Goal: Task Accomplishment & Management: Manage account settings

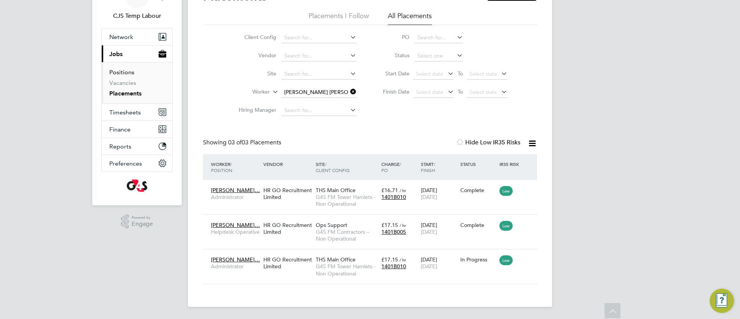
click at [121, 74] on link "Positions" at bounding box center [121, 72] width 25 height 7
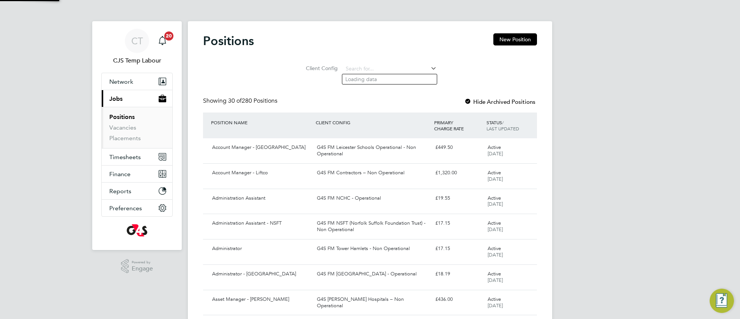
click at [378, 63] on li "Client Config" at bounding box center [370, 69] width 152 height 18
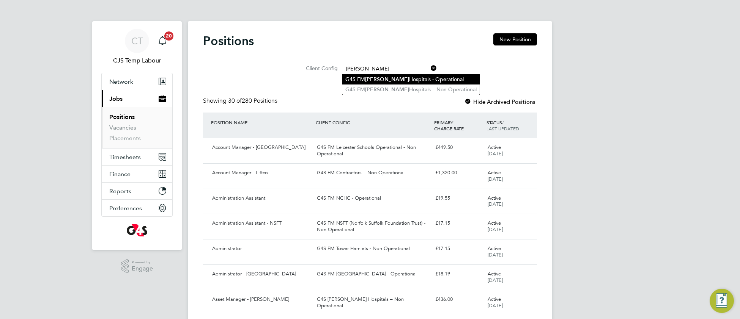
type input "churchill"
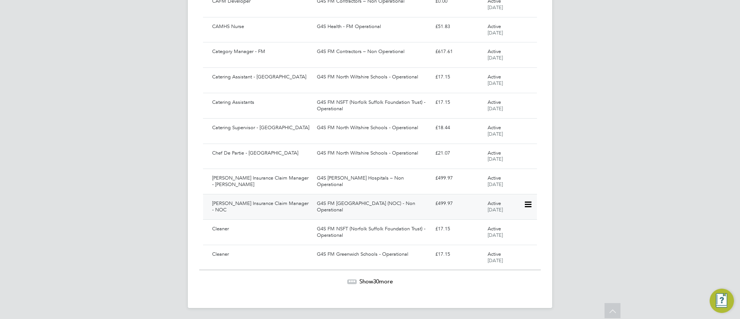
scroll to position [627, 0]
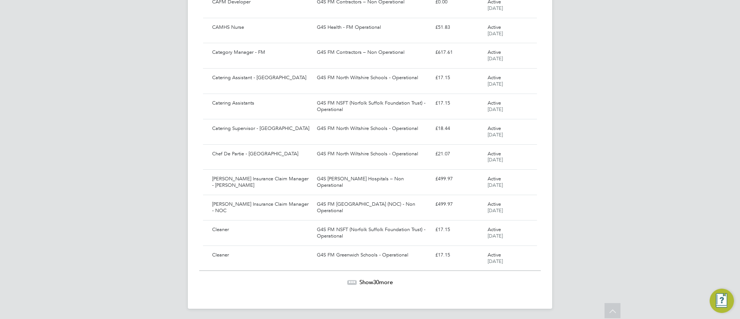
click at [354, 283] on icon at bounding box center [351, 282] width 9 height 9
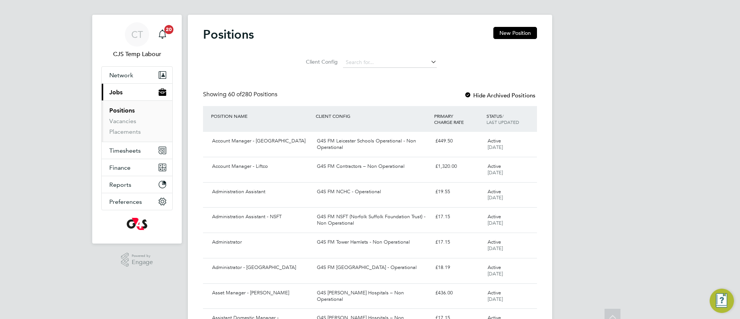
scroll to position [0, 0]
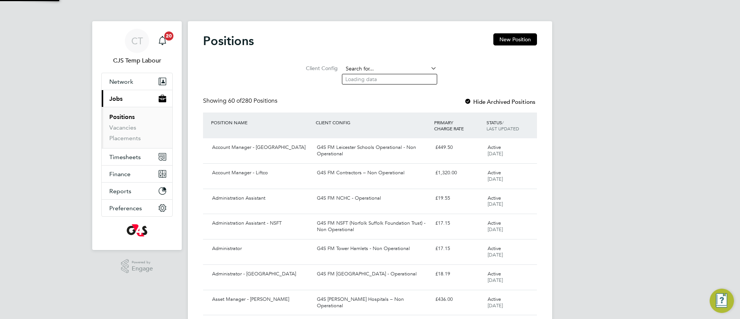
click at [360, 66] on input at bounding box center [390, 69] width 94 height 11
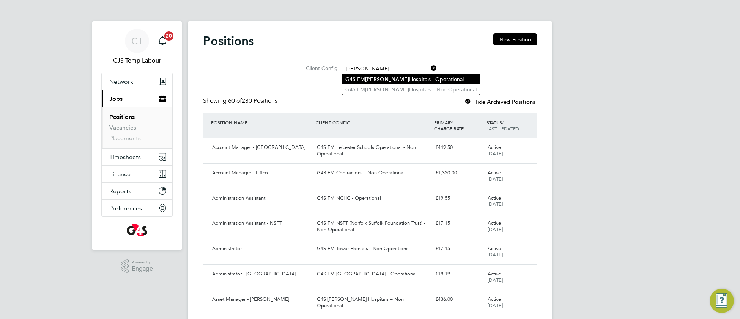
click at [368, 80] on b "[PERSON_NAME]" at bounding box center [387, 79] width 44 height 6
type input "G4S [PERSON_NAME][GEOGRAPHIC_DATA] - Operational"
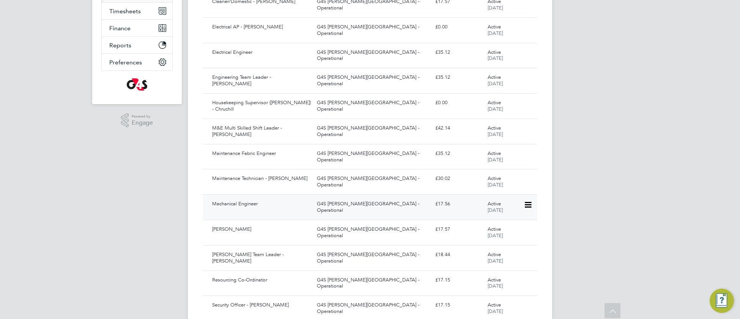
scroll to position [150, 0]
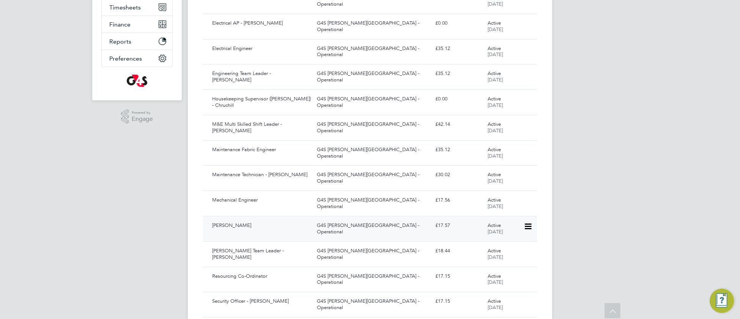
click at [341, 235] on div "Porter - Churchill G4S FM Churchill Hospitals - Operational £17.57 Active 13 Ju…" at bounding box center [370, 228] width 334 height 25
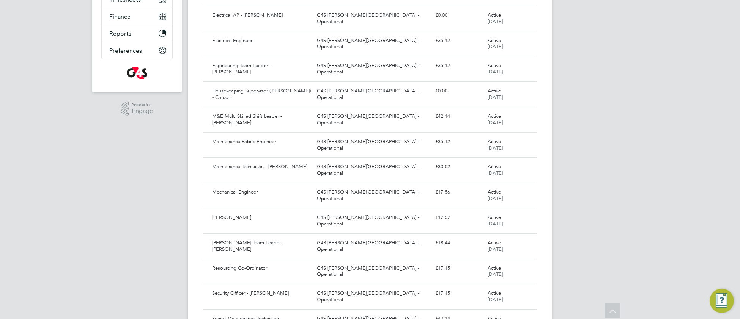
scroll to position [155, 0]
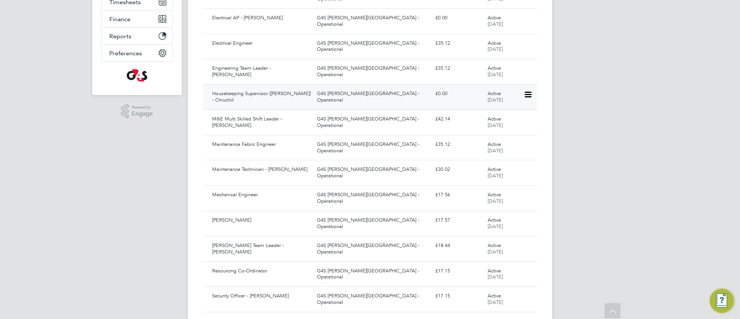
click at [352, 96] on div "G4S [PERSON_NAME][GEOGRAPHIC_DATA] - Operational" at bounding box center [373, 97] width 118 height 19
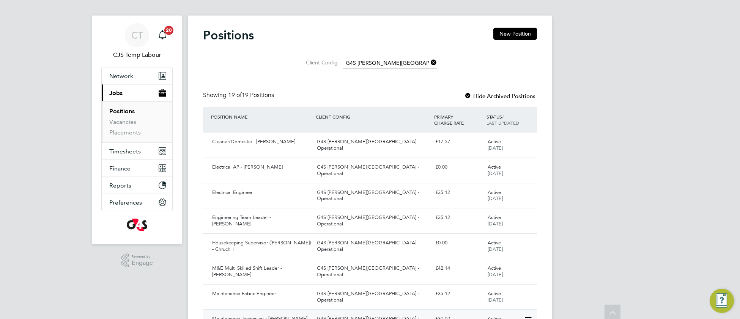
scroll to position [0, 0]
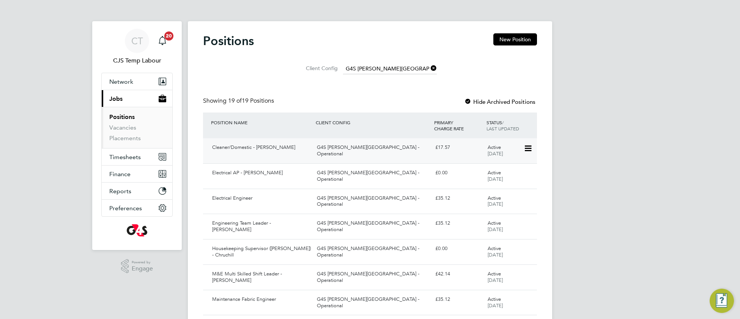
click at [305, 152] on div "Cleaner/Domestic - Churchill" at bounding box center [261, 148] width 105 height 13
click at [354, 149] on div "G4S [PERSON_NAME][GEOGRAPHIC_DATA] - Operational" at bounding box center [373, 151] width 118 height 19
click at [116, 159] on span "Timesheets" at bounding box center [124, 157] width 31 height 7
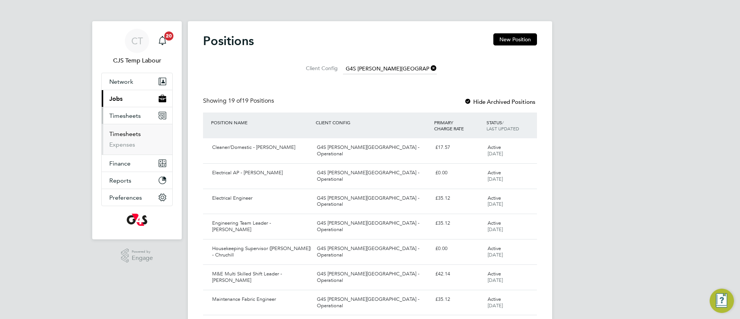
click at [124, 135] on link "Timesheets" at bounding box center [124, 134] width 31 height 7
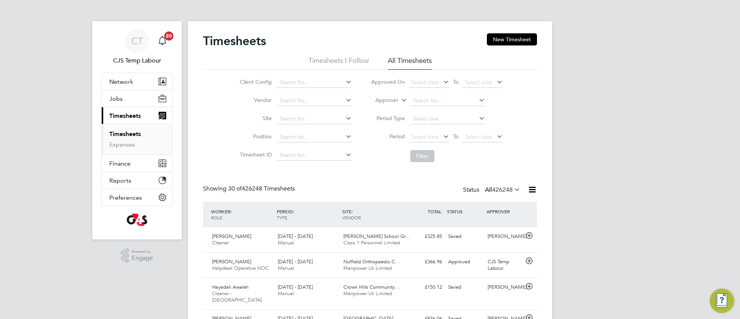
scroll to position [19, 65]
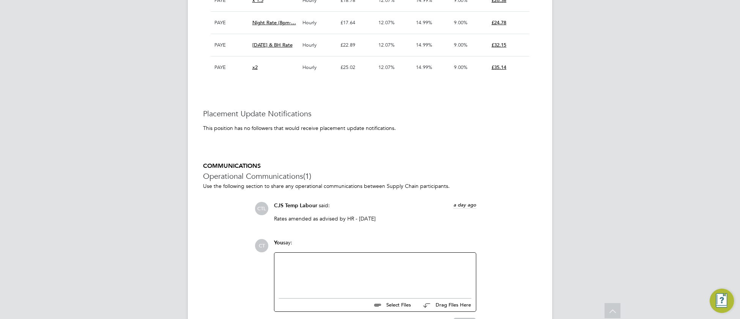
scroll to position [703, 0]
drag, startPoint x: 391, startPoint y: 217, endPoint x: 270, endPoint y: 216, distance: 121.0
click at [270, 216] on div "CJS Temp Labour said: a day ago Rates amended as advised by HR - 24/09/2025 Sho…" at bounding box center [375, 215] width 210 height 26
copy div "CJS Temp Labour said: a day ago Rates amended as advised by HR - 24/09/2025"
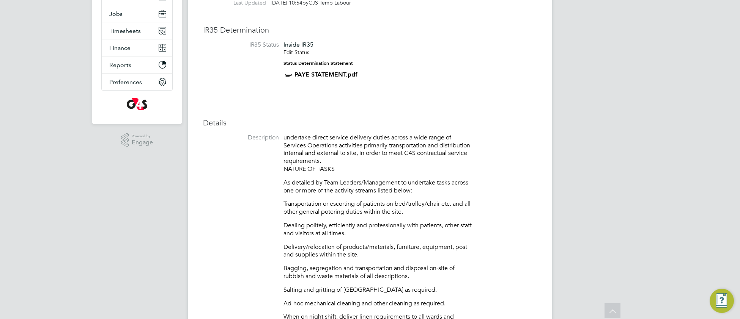
scroll to position [0, 0]
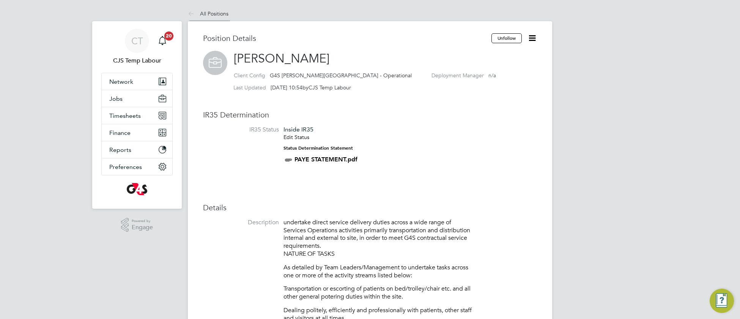
click at [219, 15] on link "All Positions" at bounding box center [208, 13] width 41 height 7
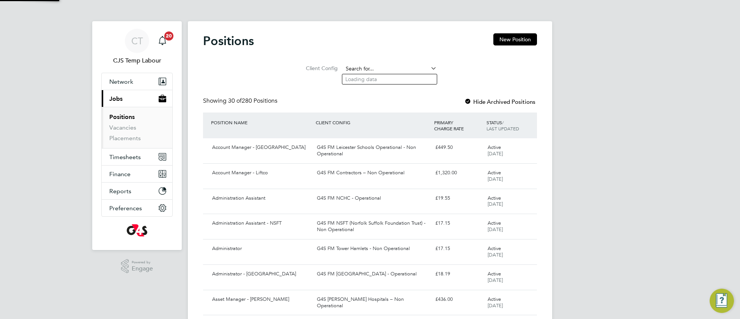
click at [361, 65] on input at bounding box center [390, 69] width 94 height 11
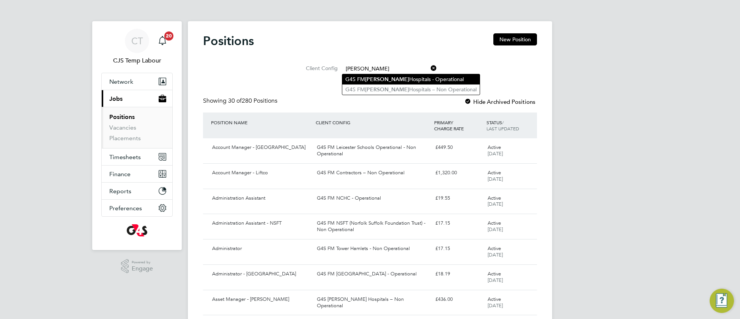
click at [383, 81] on b "Churchill" at bounding box center [387, 79] width 44 height 6
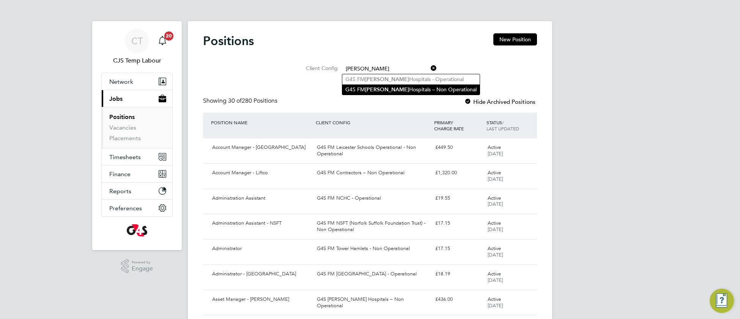
type input "G4S [PERSON_NAME][GEOGRAPHIC_DATA] - Operational"
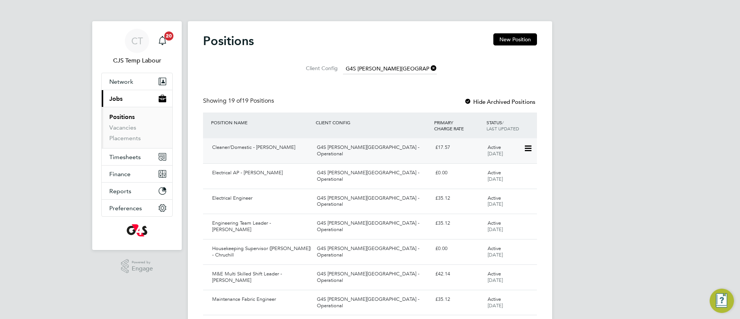
click at [348, 153] on div "G4S [PERSON_NAME][GEOGRAPHIC_DATA] - Operational" at bounding box center [373, 151] width 118 height 19
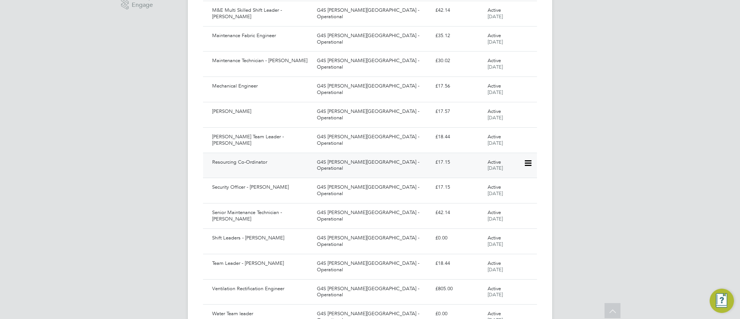
scroll to position [278, 0]
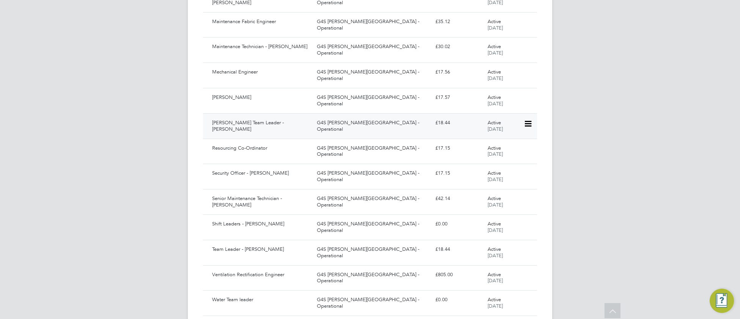
click at [360, 129] on div "G4S [PERSON_NAME][GEOGRAPHIC_DATA] - Operational" at bounding box center [373, 126] width 118 height 19
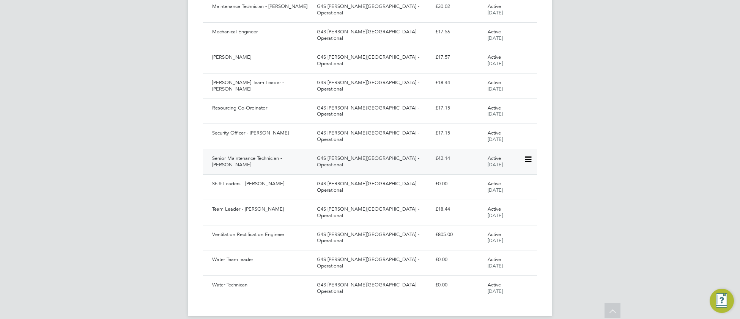
scroll to position [320, 0]
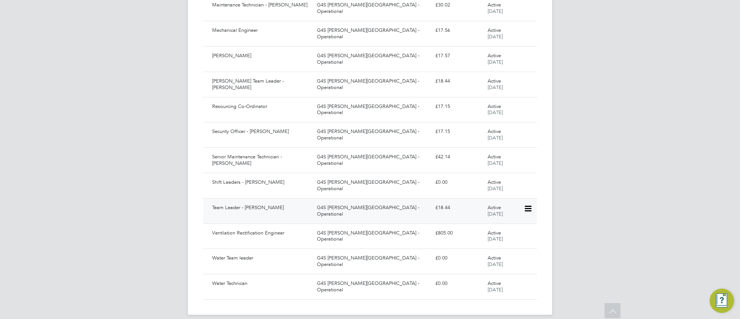
click at [346, 214] on div "G4S [PERSON_NAME][GEOGRAPHIC_DATA] - Operational" at bounding box center [373, 211] width 118 height 19
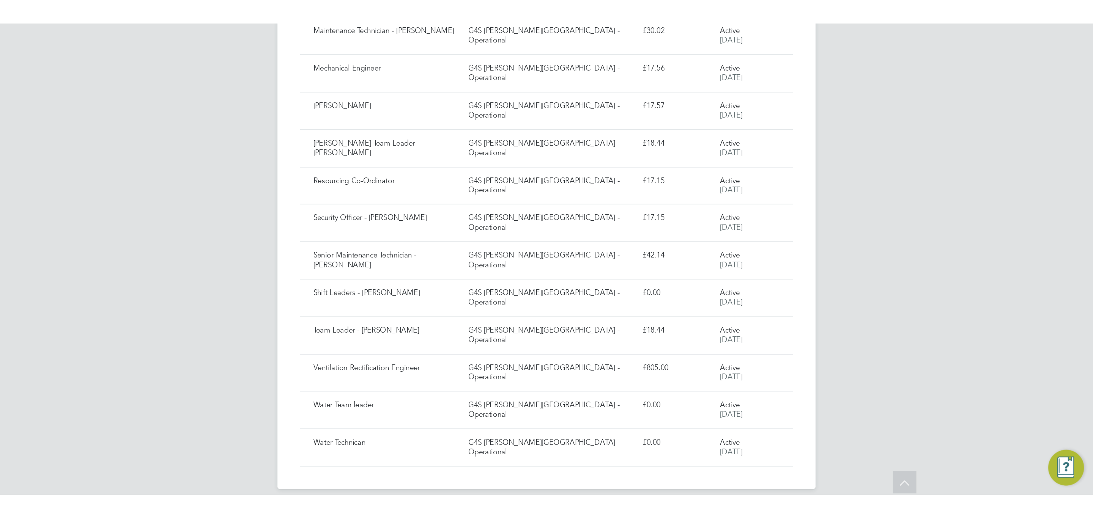
scroll to position [132, 0]
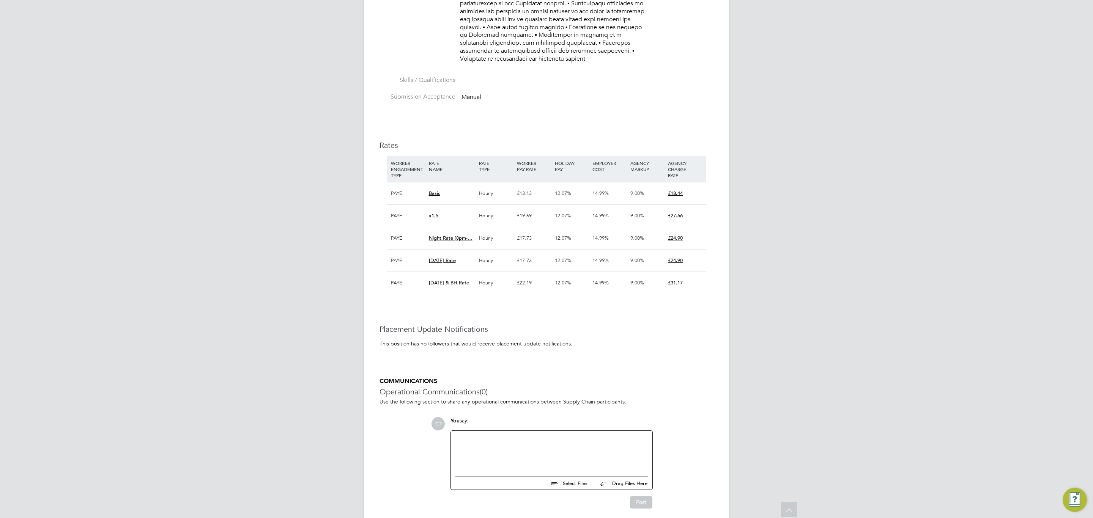
scroll to position [606, 0]
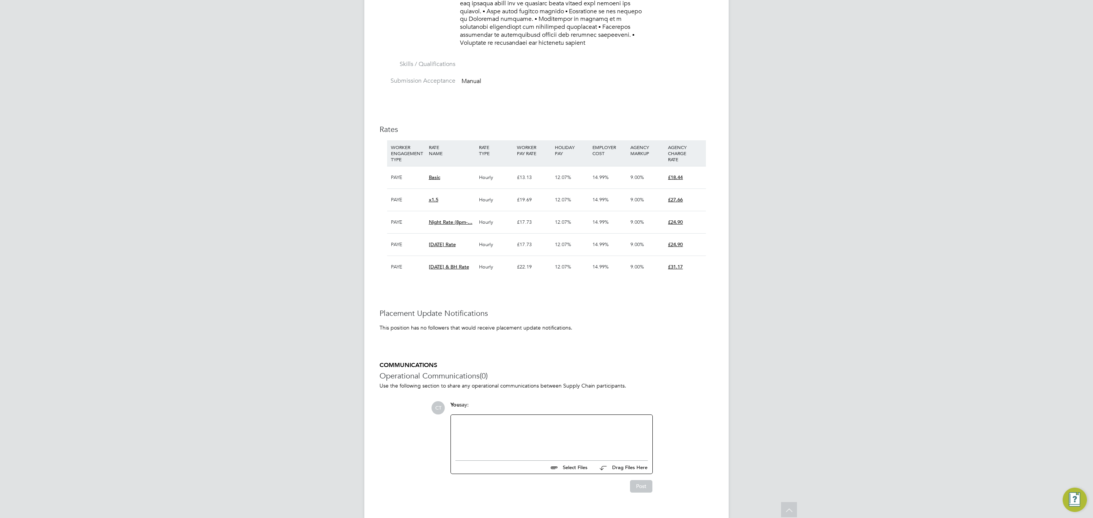
click at [565, 308] on h3 "Placement Update Notifications" at bounding box center [546, 313] width 334 height 10
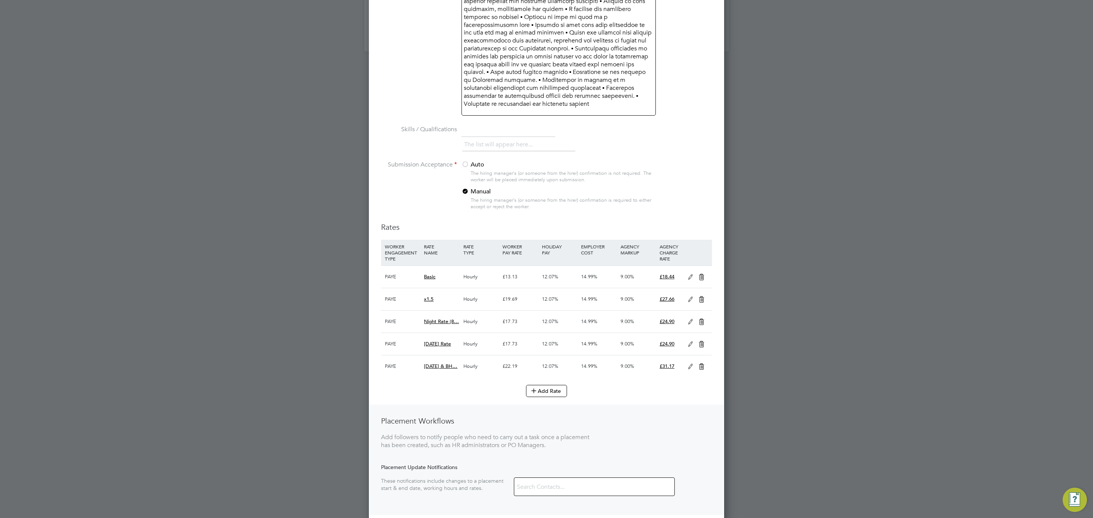
scroll to position [1092, 0]
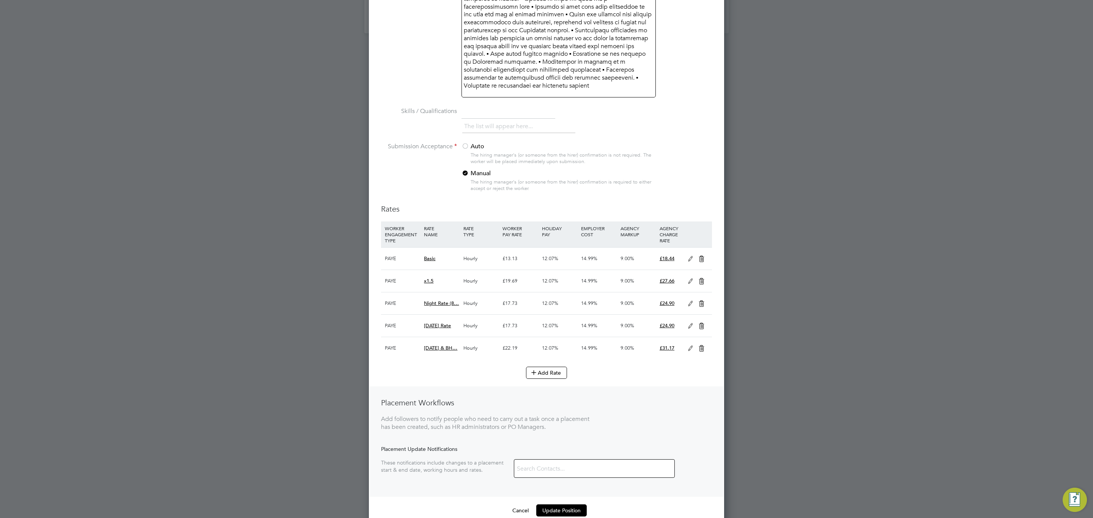
click at [691, 256] on icon at bounding box center [690, 259] width 9 height 6
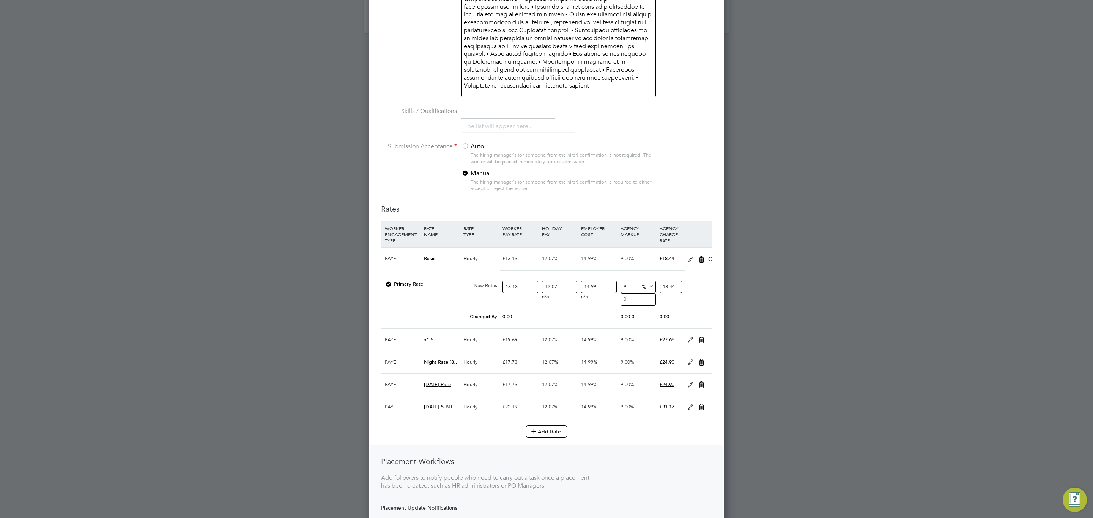
scroll to position [1023, 355]
drag, startPoint x: 523, startPoint y: 272, endPoint x: 500, endPoint y: 275, distance: 23.7
click at [500, 277] on div "Primary Rate New Rates: 13.13 12.07 n/a 14.99 n/a 9 0 % 18.44" at bounding box center [546, 287] width 331 height 20
type input "1"
type input "1.4046752937"
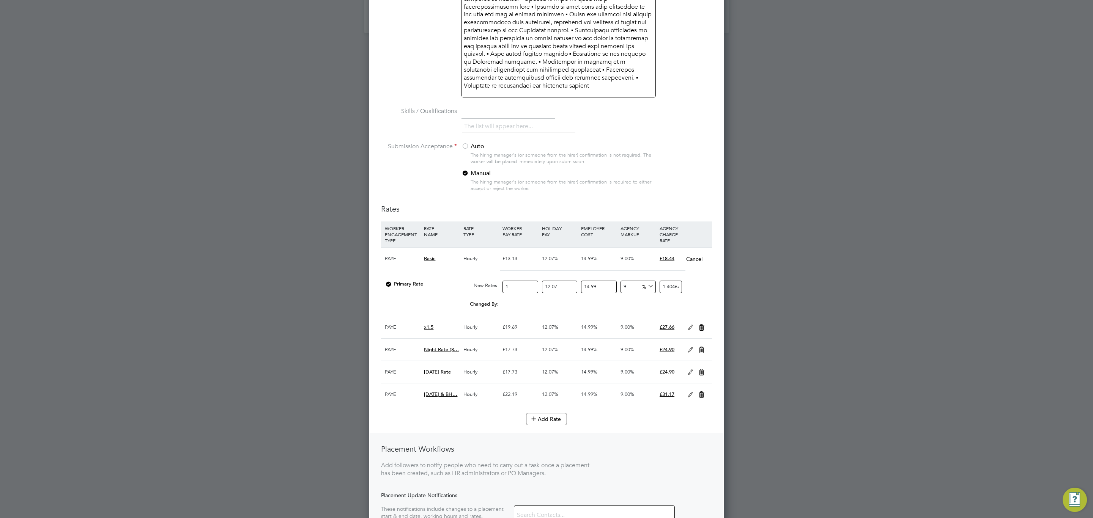
type input "12"
type input "16.8561035244"
type input "12.7"
type input "17.83937622999"
type input "12.75"
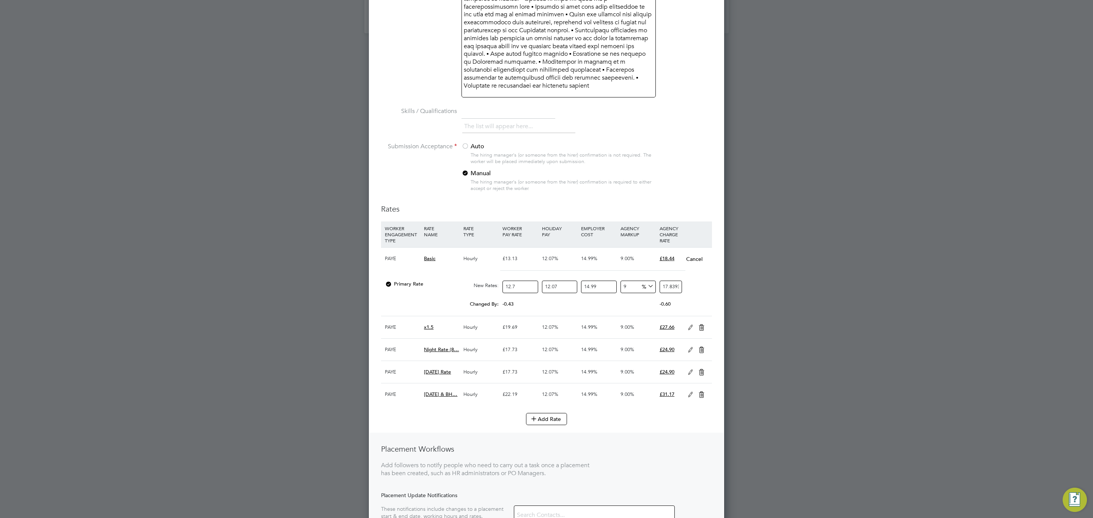
type input "17.909609994675"
type input "12.75"
click at [706, 278] on div "Primary Rate New Rates: 12.75 12.07 n/a 14.99 n/a 9 1.478775137175 % 17.9096099…" at bounding box center [546, 287] width 331 height 20
click at [689, 319] on icon at bounding box center [690, 328] width 9 height 6
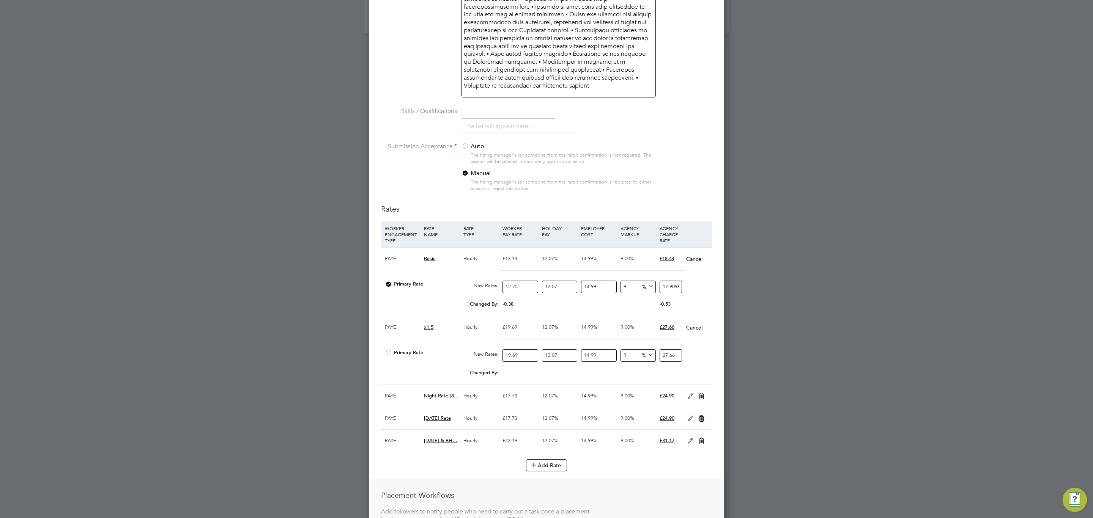
scroll to position [1070, 355]
drag, startPoint x: 530, startPoint y: 341, endPoint x: 499, endPoint y: 341, distance: 31.1
click at [499, 319] on div "Primary Rate New Rates: 19.69 12.07 n/a 14.99 n/a 9 0 % 27.66" at bounding box center [546, 356] width 331 height 20
type input "1"
type input "1.4046752937"
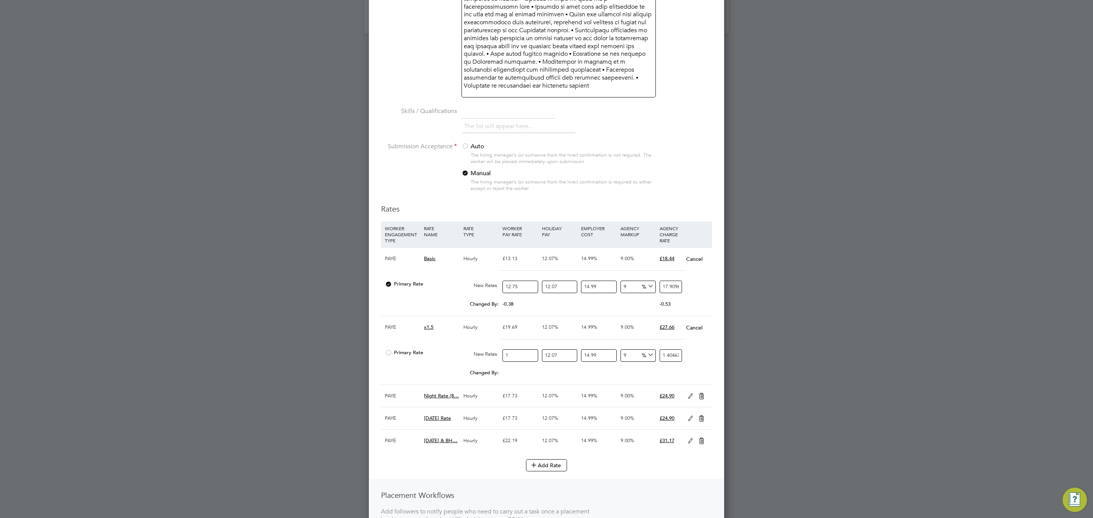
type input "19"
type input "26.6888305803"
type input "19.1"
type input "26.82929810967"
type input "19.13"
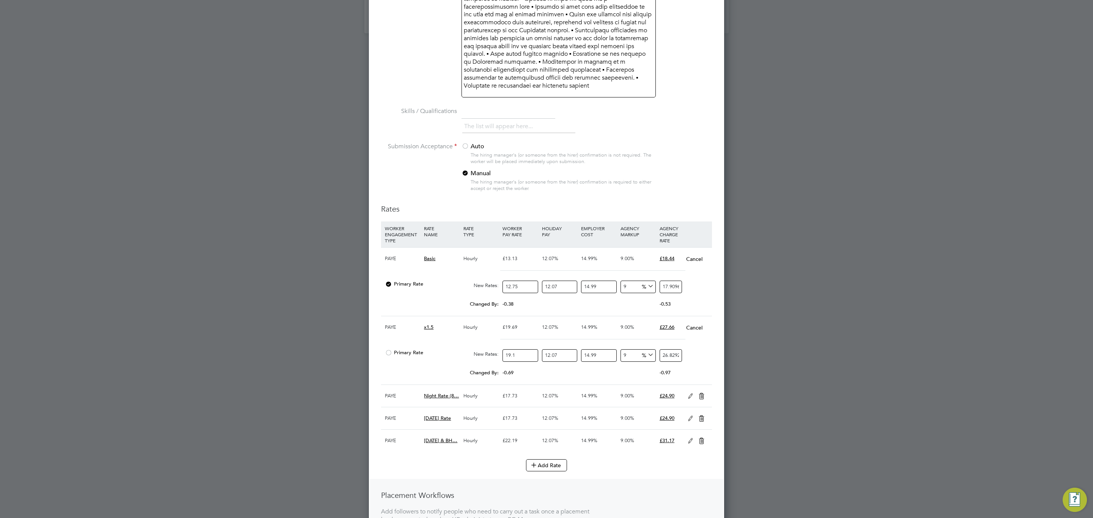
type input "26.871438368481"
type input "19.135"
type input "26.8784617449495"
type input "19.13"
type input "26.871438368481"
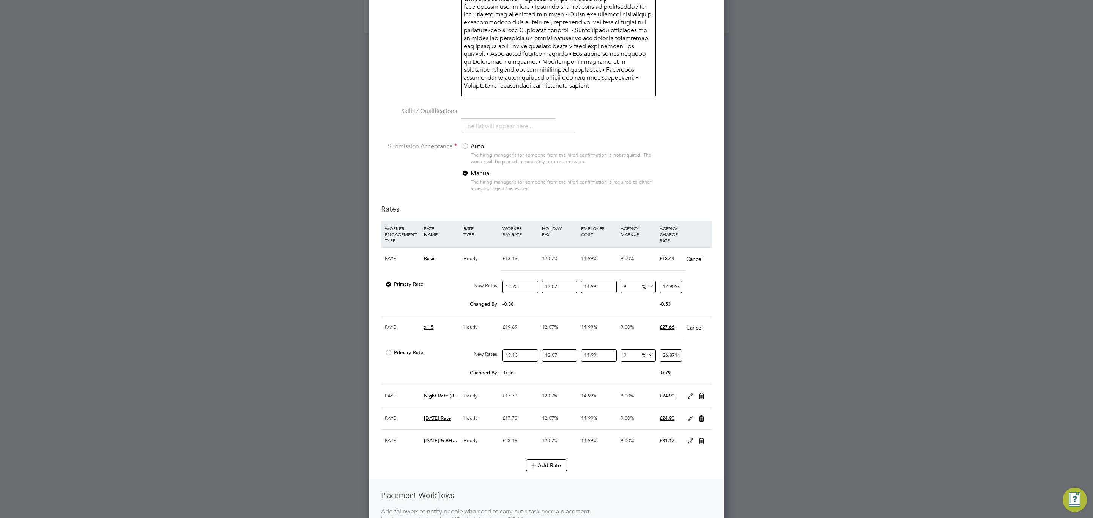
type input "19.13"
click at [689, 319] on icon at bounding box center [690, 396] width 9 height 6
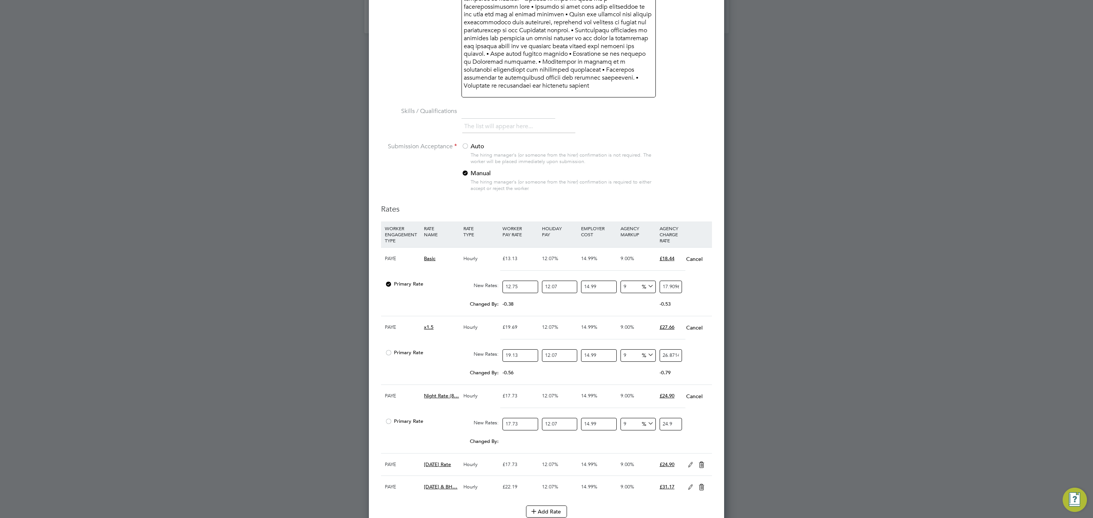
scroll to position [1117, 355]
drag, startPoint x: 532, startPoint y: 411, endPoint x: 488, endPoint y: 406, distance: 45.0
click at [488, 319] on div "Primary Rate New Rates: 17.73 12.07 n/a 14.99 n/a 9 0 % 24.9" at bounding box center [546, 424] width 331 height 20
type input "1"
type input "1.4046752937"
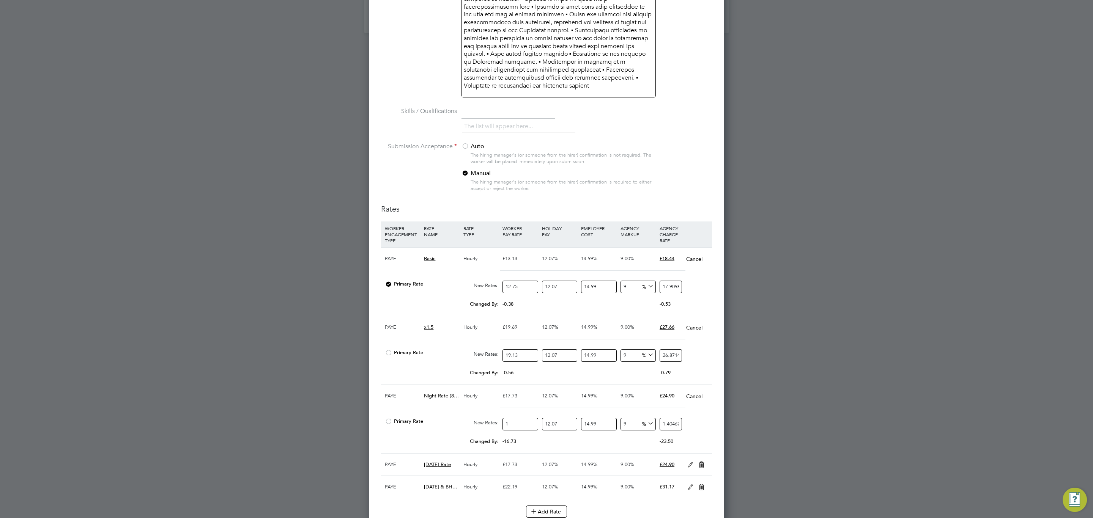
type input "17"
type input "23.8794799929"
type input "17.2"
type input "24.16041505164"
type input "17.21"
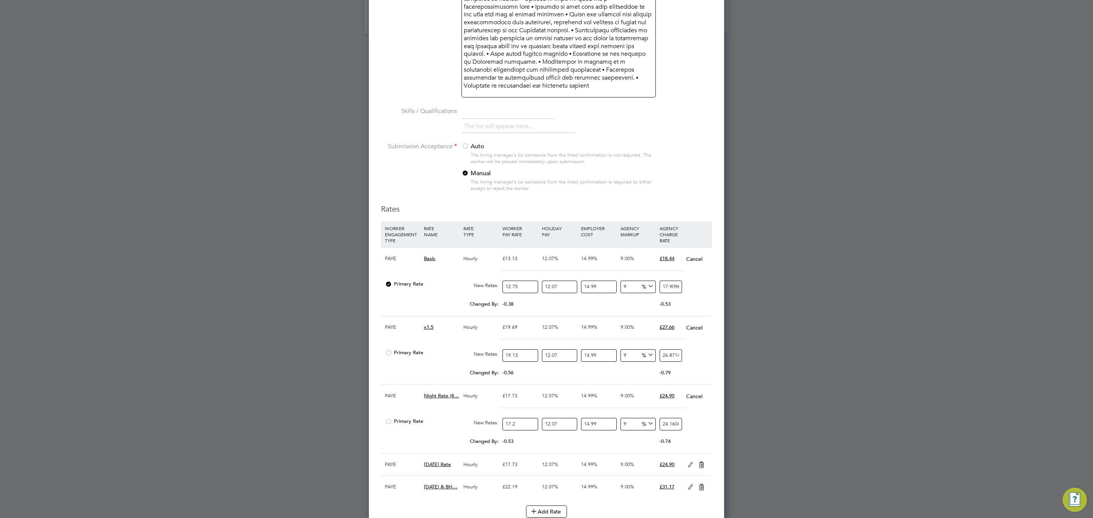
type input "24.174461804577"
type input "17.21"
click at [691, 319] on icon at bounding box center [690, 465] width 9 height 6
drag, startPoint x: 524, startPoint y: 480, endPoint x: 482, endPoint y: 477, distance: 41.8
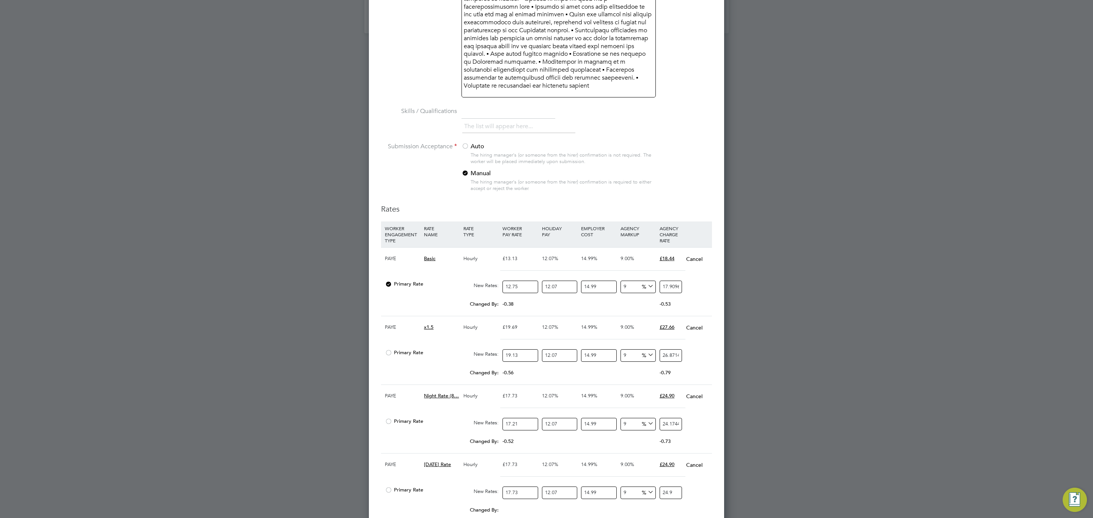
click at [482, 319] on div "Primary Rate New Rates: 17.73 12.07 n/a 14.99 n/a 9 0 % 24.9" at bounding box center [546, 493] width 331 height 20
type input "1"
type input "1.4046752937"
type input "17"
type input "23.8794799929"
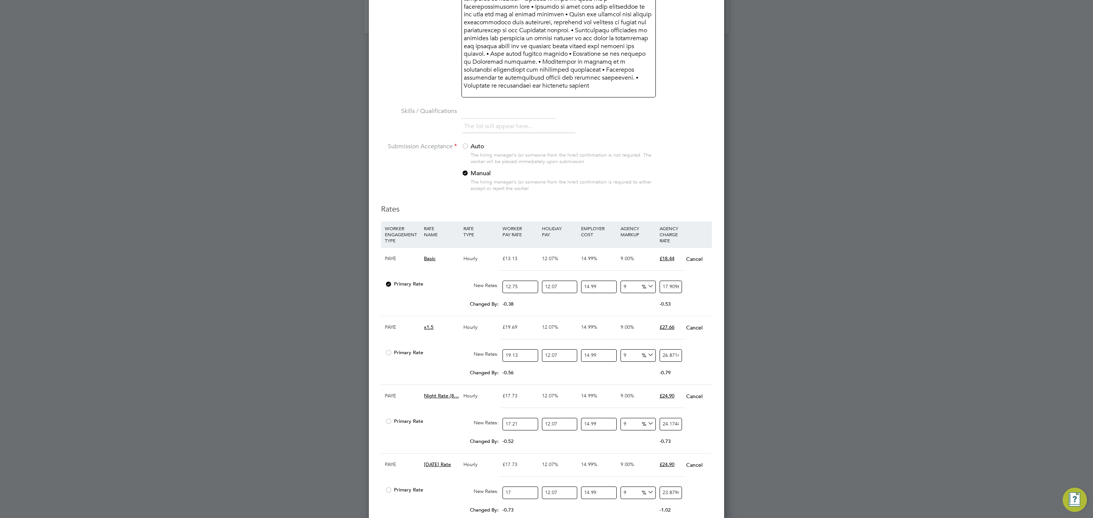
type input "17.2"
type input "24.16041505164"
type input "17.21"
type input "24.174461804577"
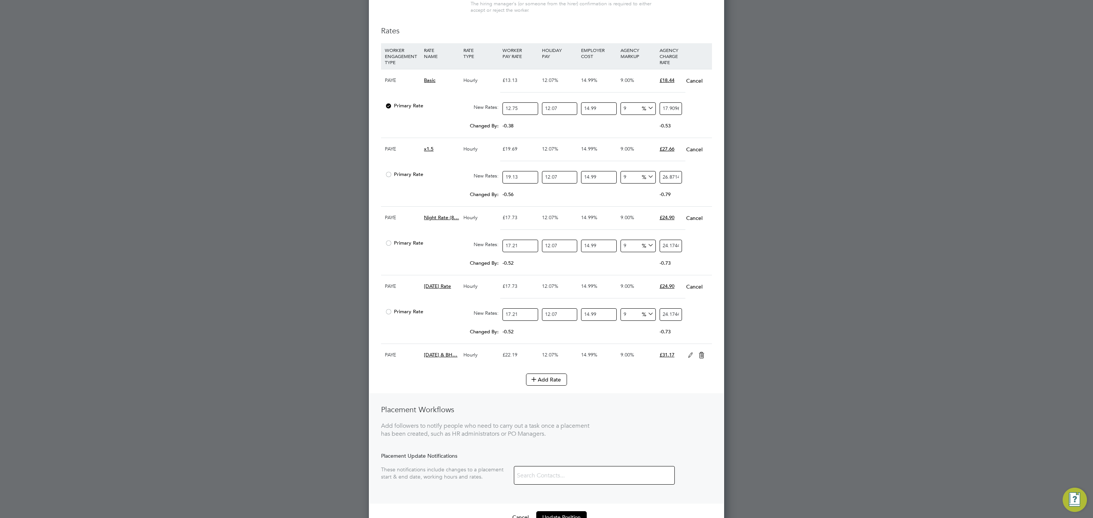
scroll to position [1280, 0]
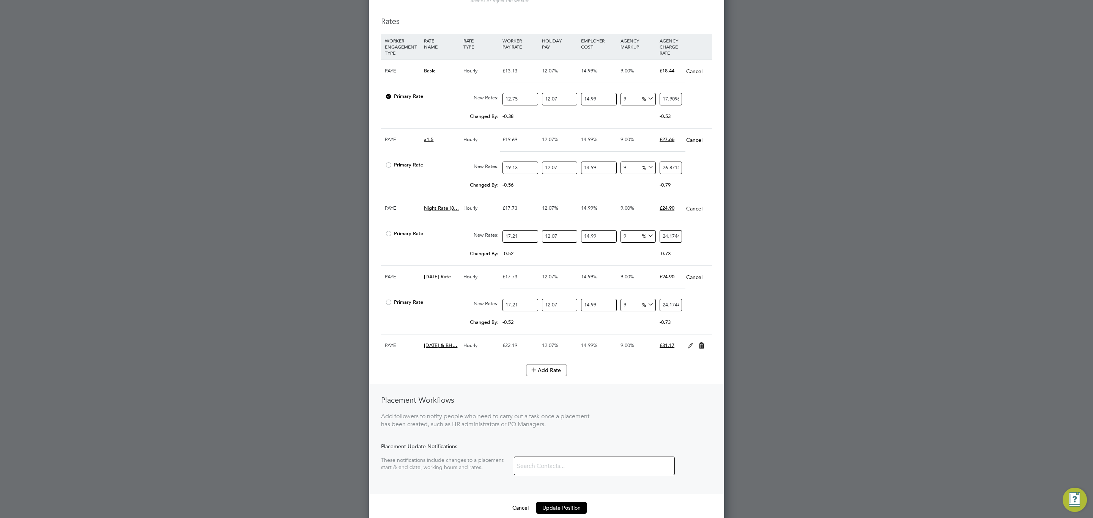
type input "17.21"
click at [691, 319] on icon at bounding box center [690, 346] width 9 height 6
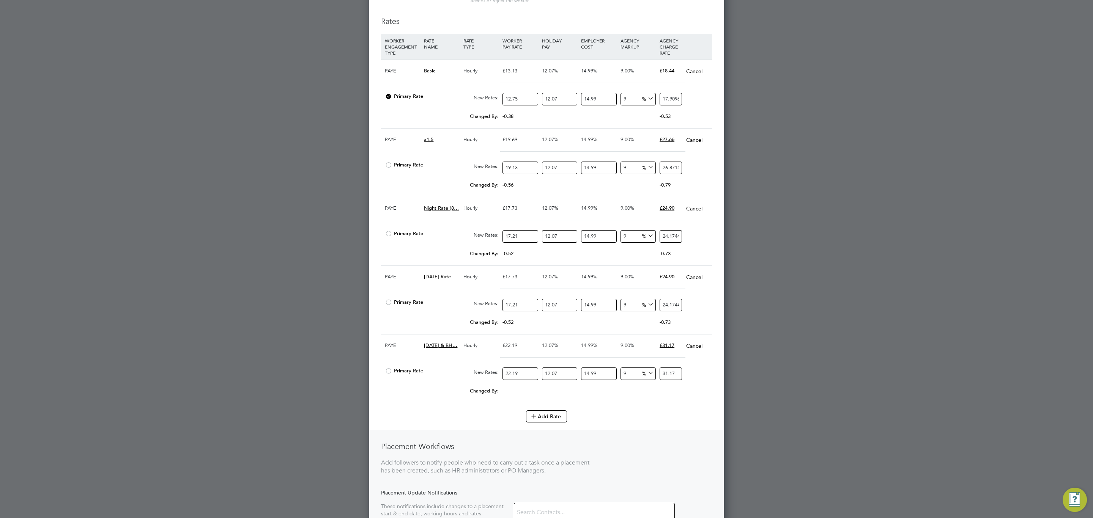
drag, startPoint x: 526, startPoint y: 364, endPoint x: 469, endPoint y: 363, distance: 56.9
click at [469, 319] on div "Primary Rate New Rates: 22.19 12.07 n/a 14.99 n/a 9 0 % 31.17" at bounding box center [546, 374] width 331 height 20
type input "2"
type input "2.8093505874"
type input "21"
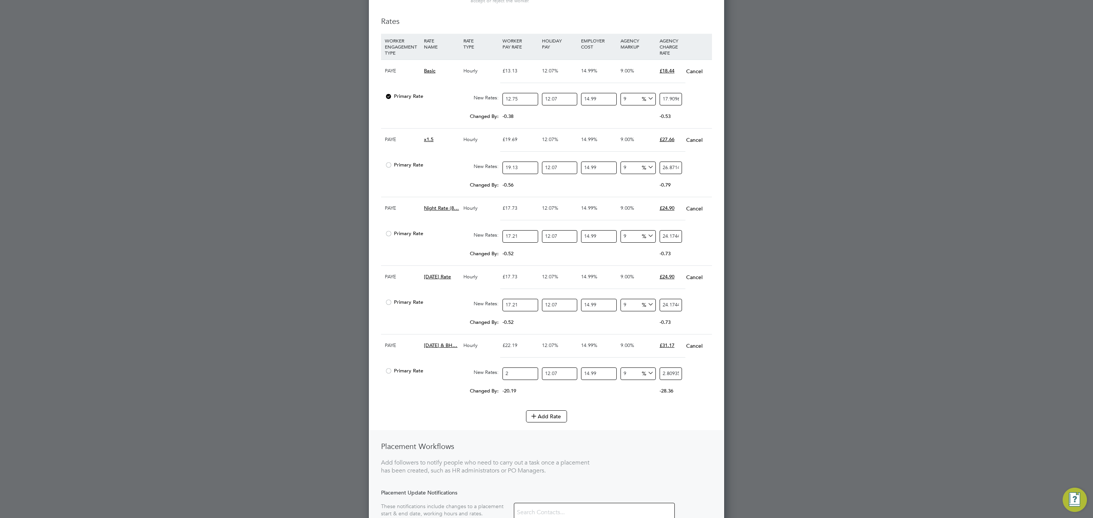
type input "29.4981811677"
type input "21.5"
type input "30.20051881455"
type input "21.55"
type input "30.270752579235"
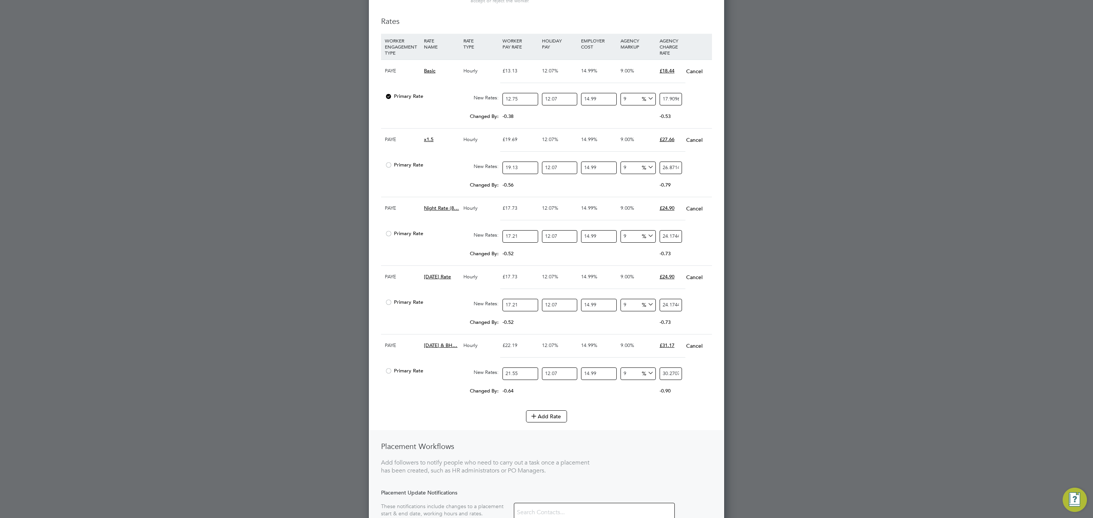
type input "21.55"
click at [456, 319] on div "Changed By: -0.64 0.00 0.00 0.00 -0.074483945565 -0.90" at bounding box center [546, 393] width 331 height 19
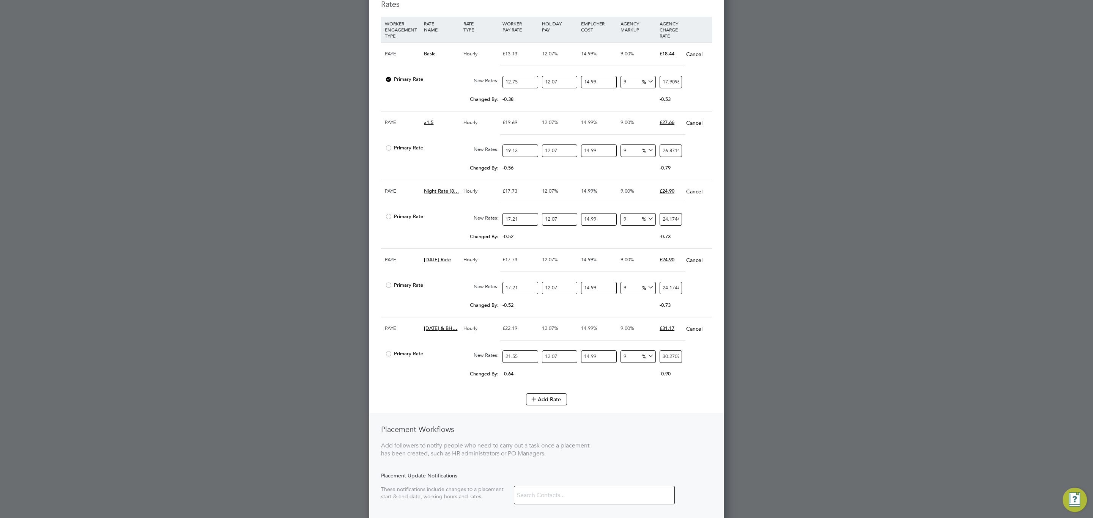
scroll to position [1327, 0]
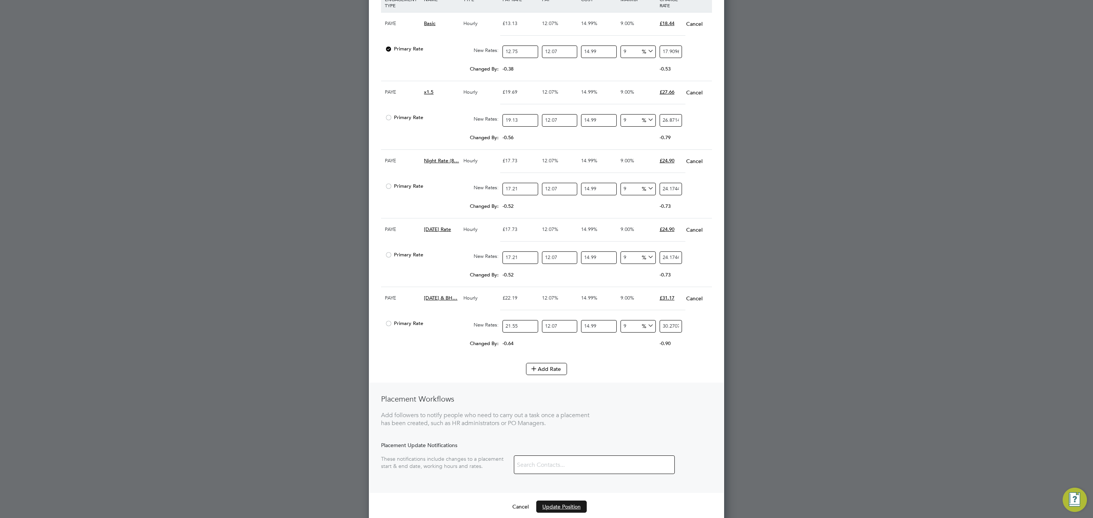
click at [558, 319] on button "Update Position" at bounding box center [561, 507] width 50 height 12
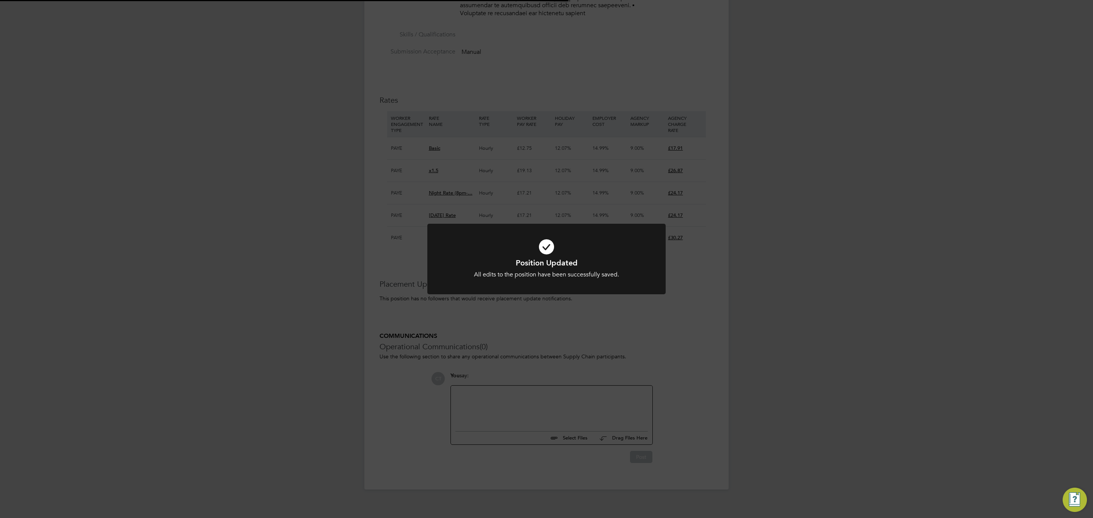
scroll to position [4, 4]
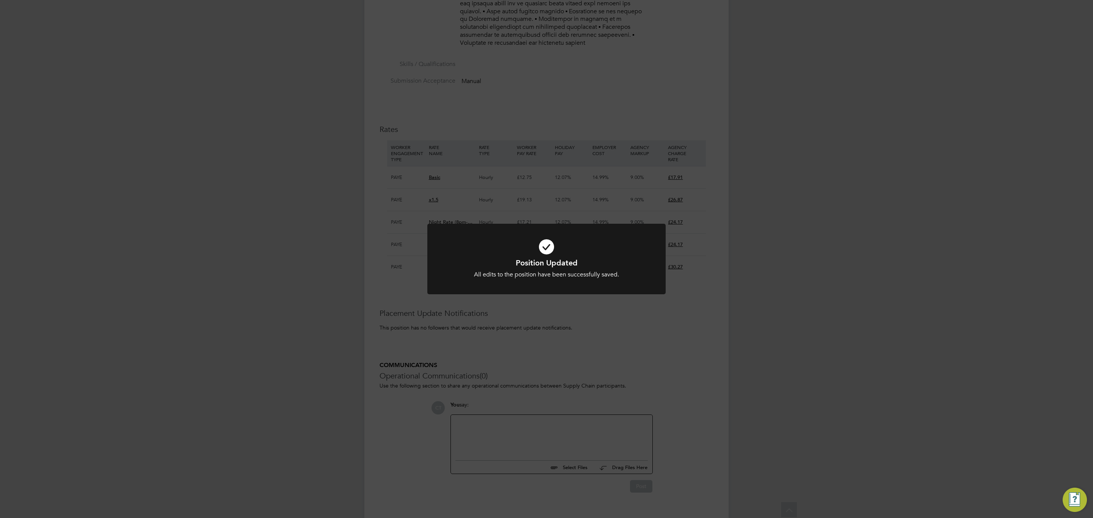
click at [480, 249] on icon at bounding box center [546, 247] width 197 height 30
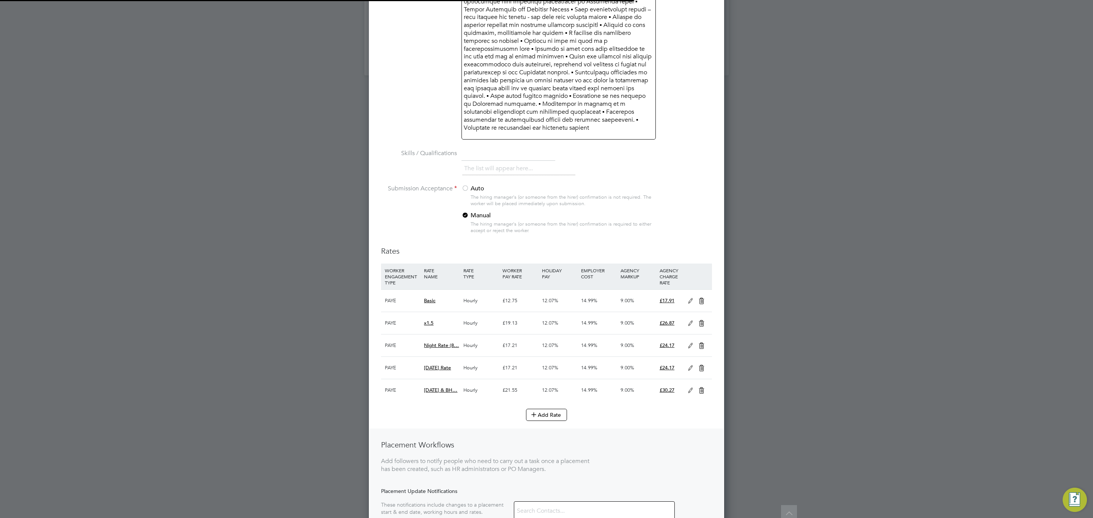
scroll to position [4, 3]
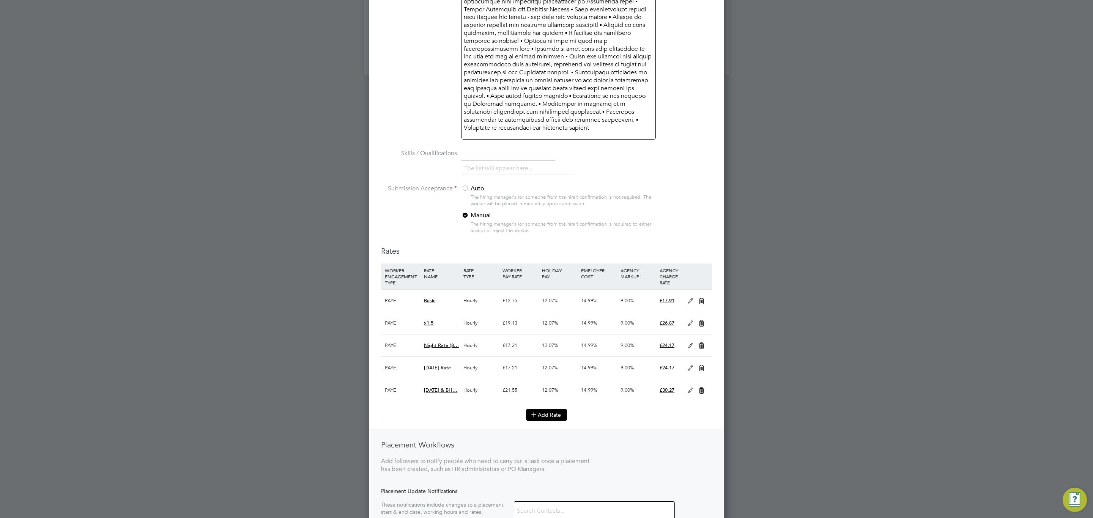
click at [538, 319] on button "Add Rate" at bounding box center [546, 415] width 41 height 12
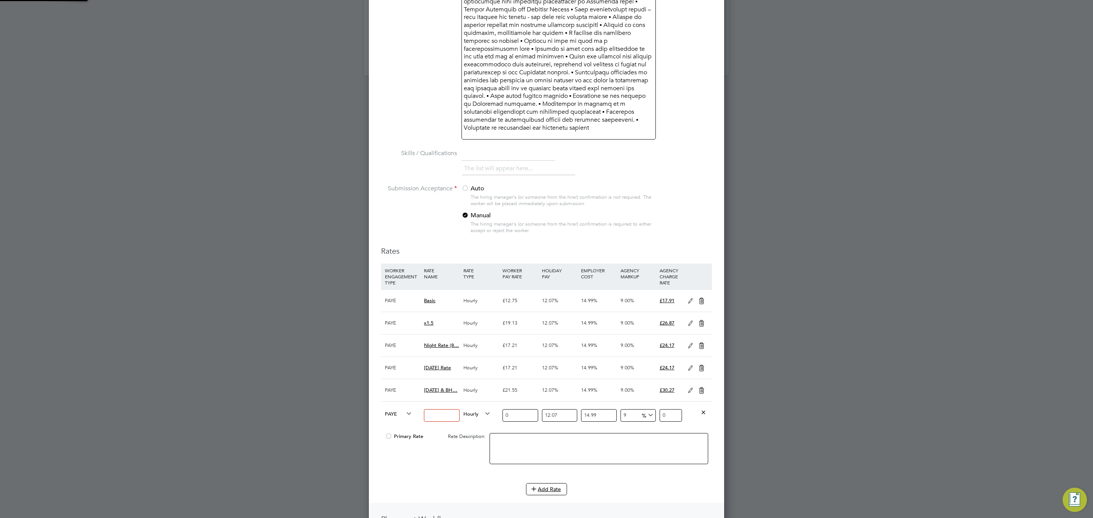
scroll to position [1051, 355]
click at [437, 319] on input at bounding box center [441, 415] width 35 height 13
type input "x2"
drag, startPoint x: 517, startPoint y: 401, endPoint x: 498, endPoint y: 398, distance: 19.2
click at [498, 319] on div "PAYE x2 Hourly 0 12.07 n/a 14.99 n/a 9 0 % 0" at bounding box center [546, 415] width 331 height 28
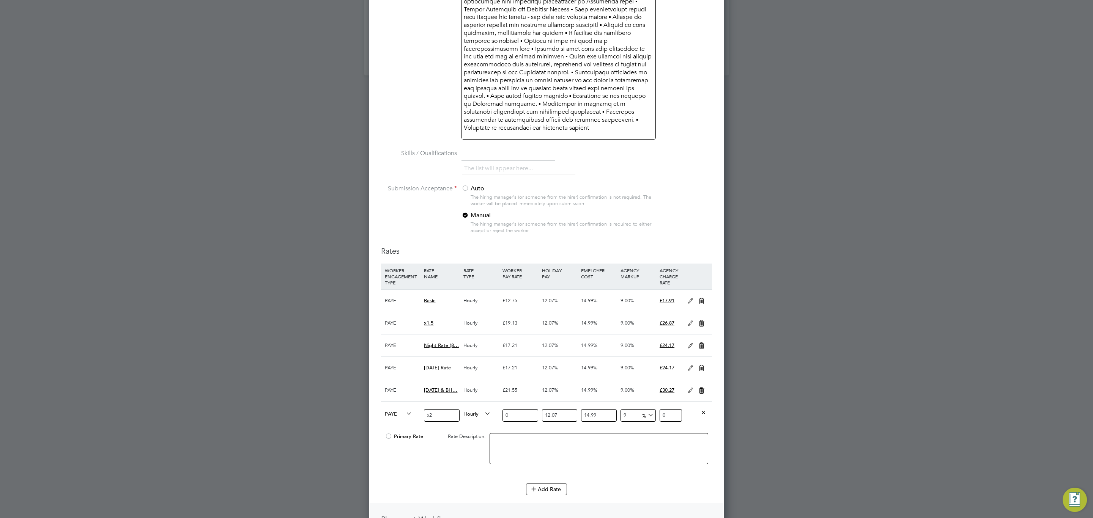
type input "2"
type input "2.8093505874"
type input "25"
type input "35.1168823425"
type input "25.5"
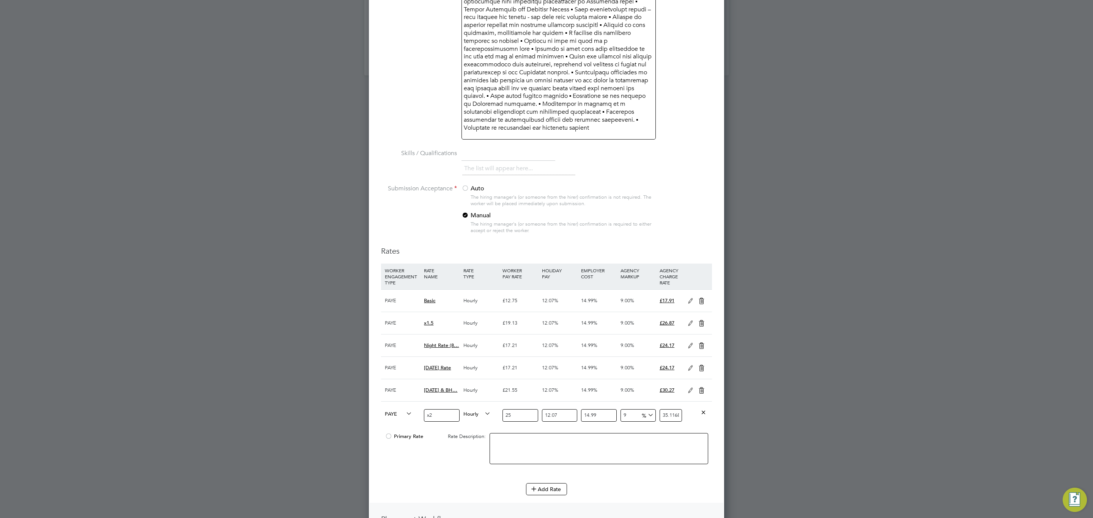
type input "35.81921998935"
type input "25.50"
click at [470, 319] on div "Primary Rate Rate Description:" at bounding box center [546, 453] width 331 height 46
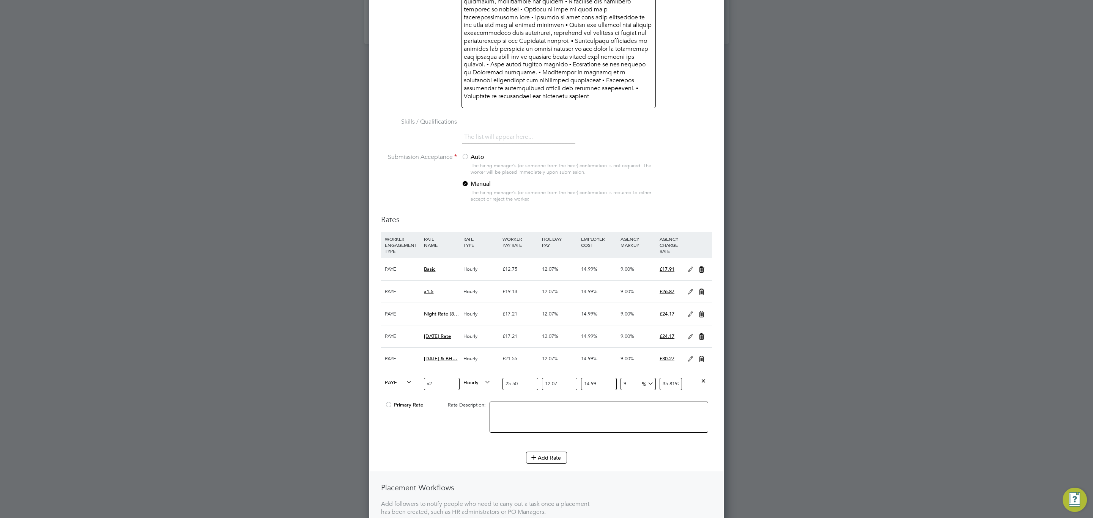
scroll to position [1167, 0]
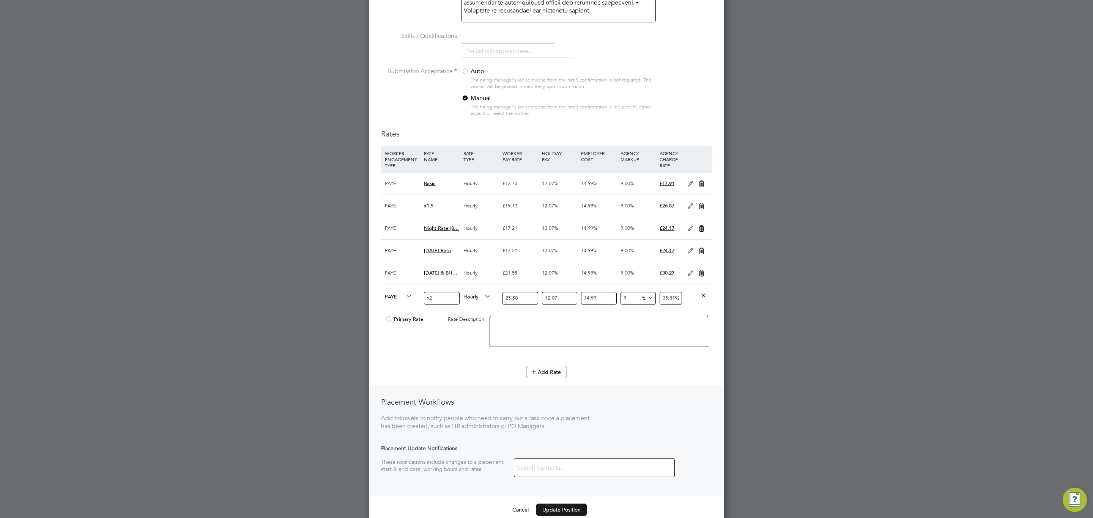
click at [554, 319] on button "Update Position" at bounding box center [561, 510] width 50 height 12
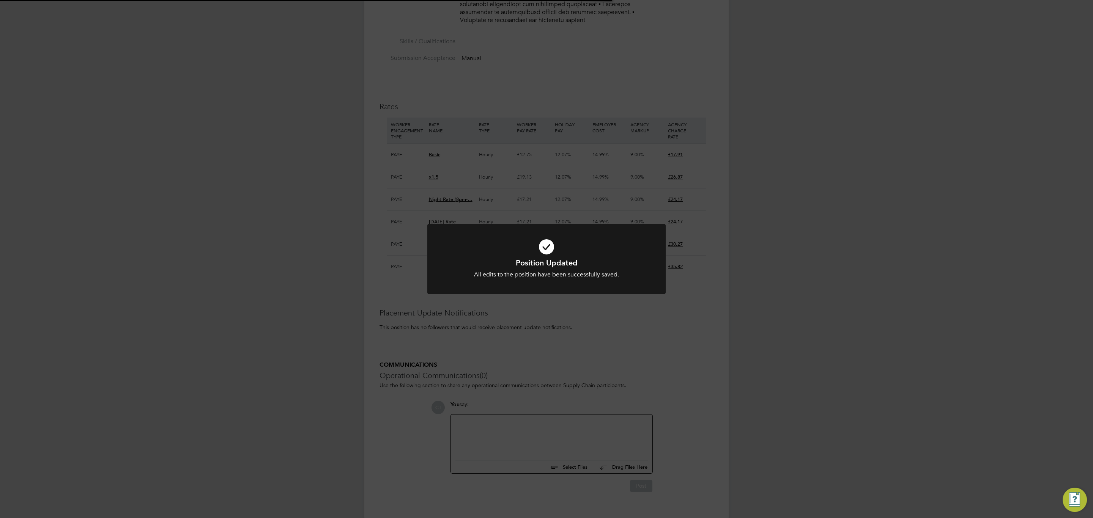
scroll to position [4, 4]
drag, startPoint x: 472, startPoint y: 243, endPoint x: 474, endPoint y: 263, distance: 19.4
click at [472, 242] on icon at bounding box center [546, 247] width 197 height 30
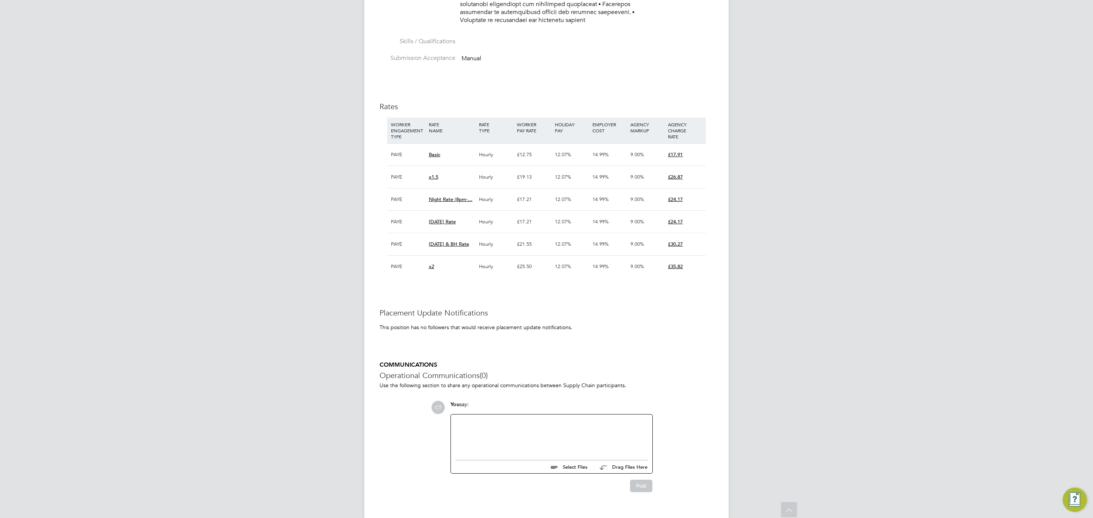
click at [469, 319] on div at bounding box center [551, 435] width 192 height 33
paste div
drag, startPoint x: 519, startPoint y: 406, endPoint x: 405, endPoint y: 415, distance: 114.5
click at [405, 319] on div "COMMUNICATIONS Operational Communications (0) Use the following section to shar…" at bounding box center [546, 426] width 334 height 131
click at [545, 319] on div "Rates amended as advised by HR - 24/09/2025" at bounding box center [551, 425] width 192 height 13
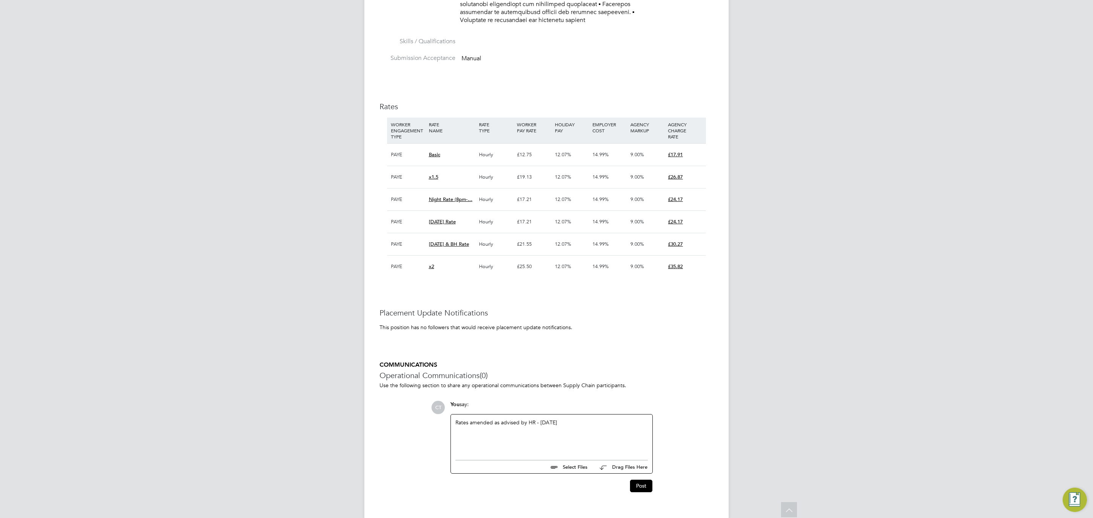
click at [540, 319] on div "Rates amended as advised by HR - 25/09/2025" at bounding box center [551, 435] width 192 height 33
click at [637, 319] on button "Post" at bounding box center [641, 486] width 22 height 12
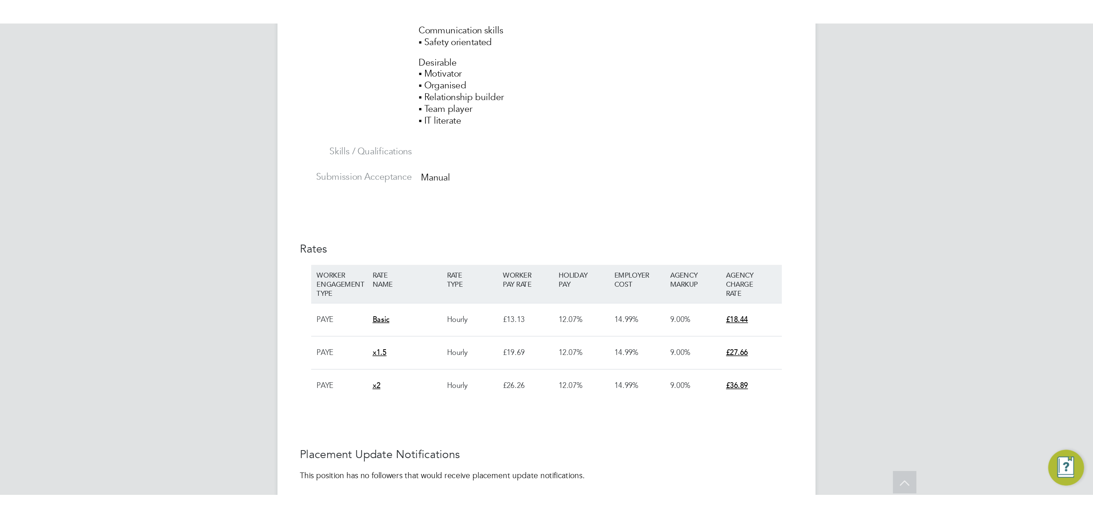
scroll to position [574, 0]
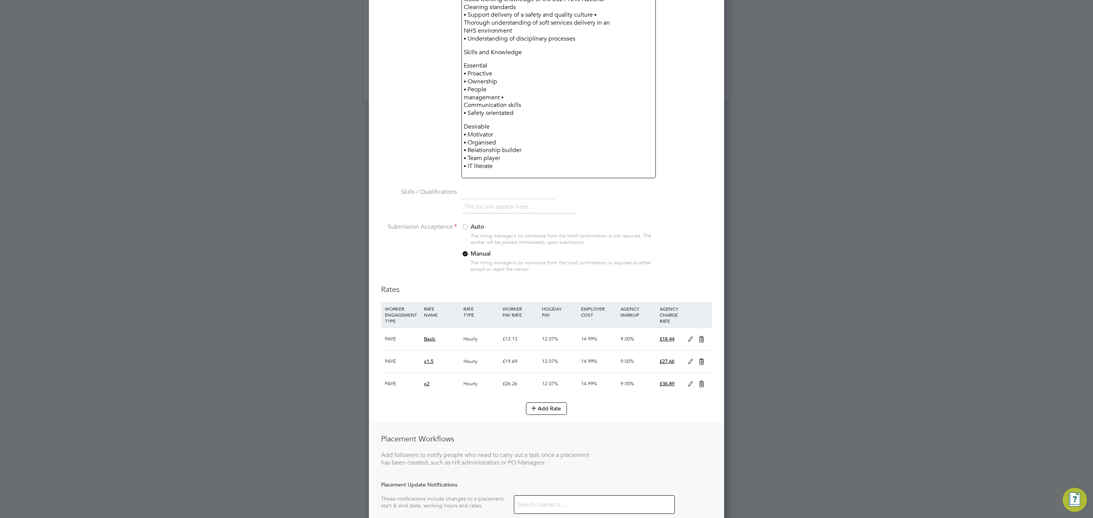
scroll to position [1025, 0]
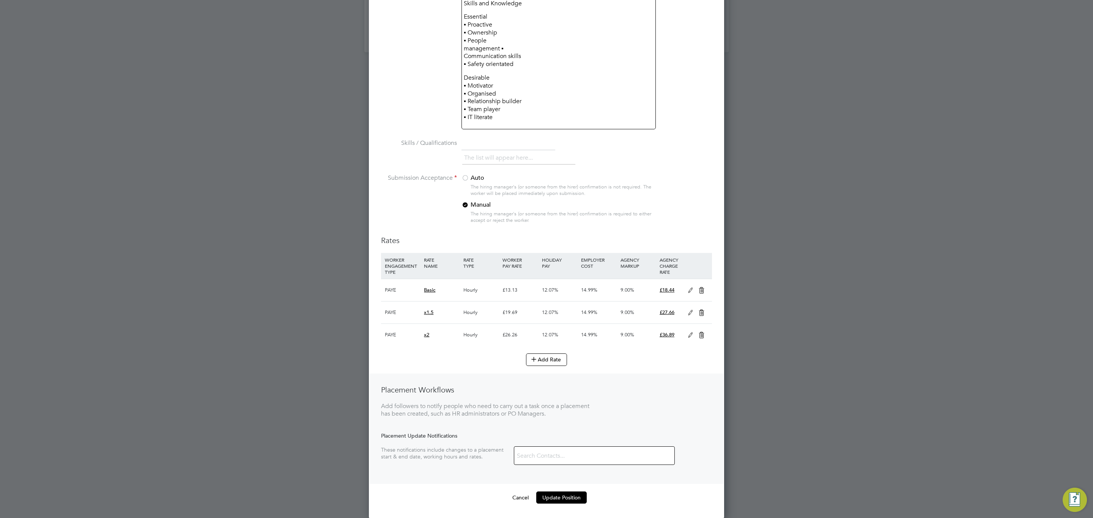
click at [689, 292] on icon at bounding box center [690, 291] width 9 height 6
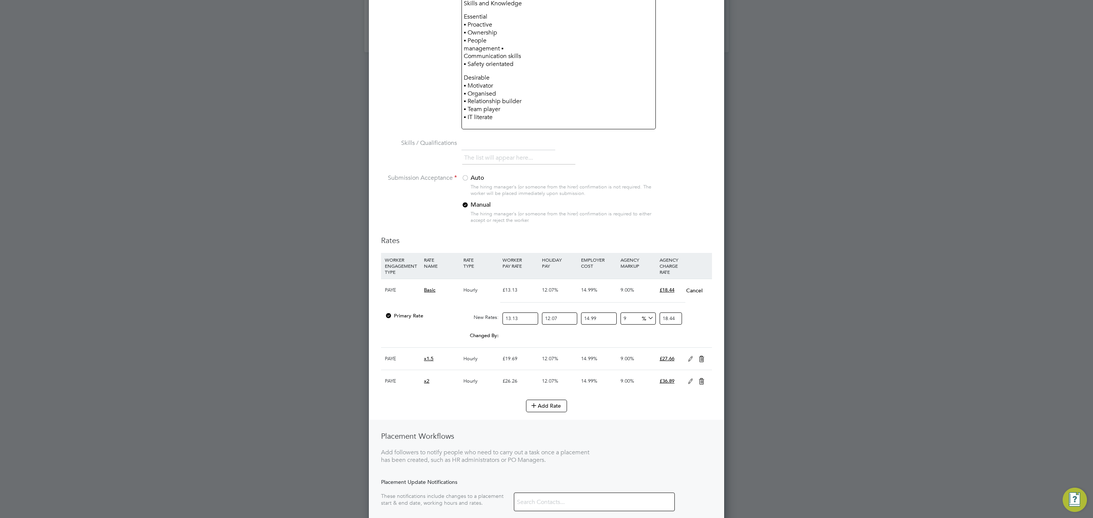
scroll to position [990, 355]
drag, startPoint x: 520, startPoint y: 317, endPoint x: 504, endPoint y: 318, distance: 16.0
click at [504, 318] on input "13.13" at bounding box center [519, 319] width 35 height 13
type input "1"
type input "1.4046752937"
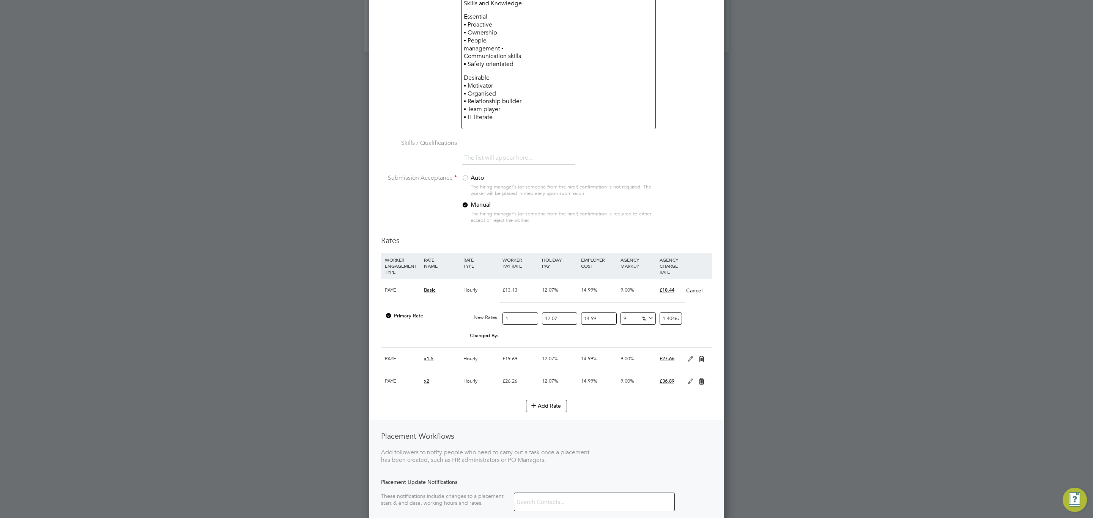
type input "12"
type input "16.8561035244"
type input "12.7"
type input "17.83937622999"
type input "12.75"
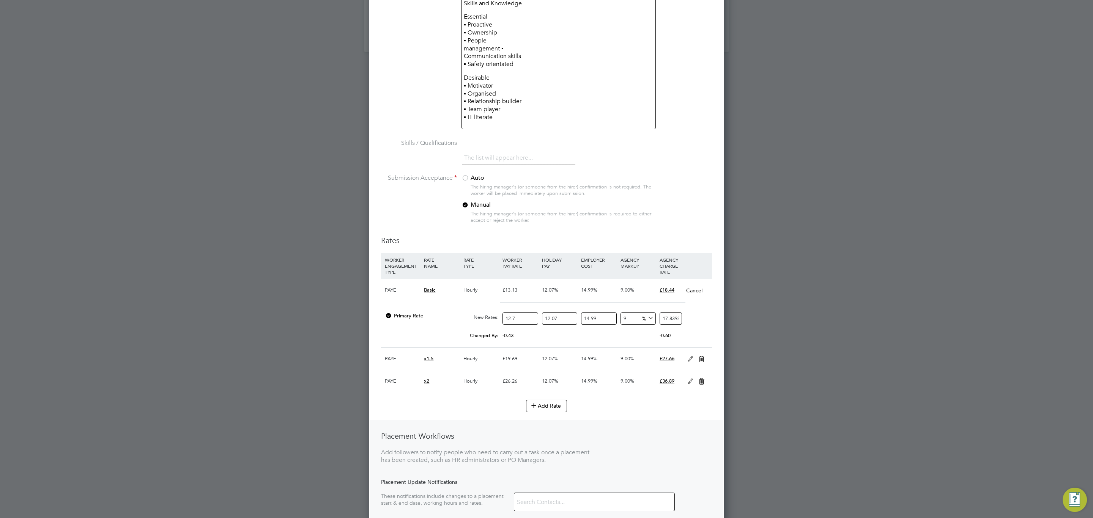
type input "17.909609994675"
type input "12.75"
click at [620, 319] on li "Add Rate" at bounding box center [546, 410] width 331 height 20
click at [691, 319] on icon at bounding box center [690, 359] width 9 height 6
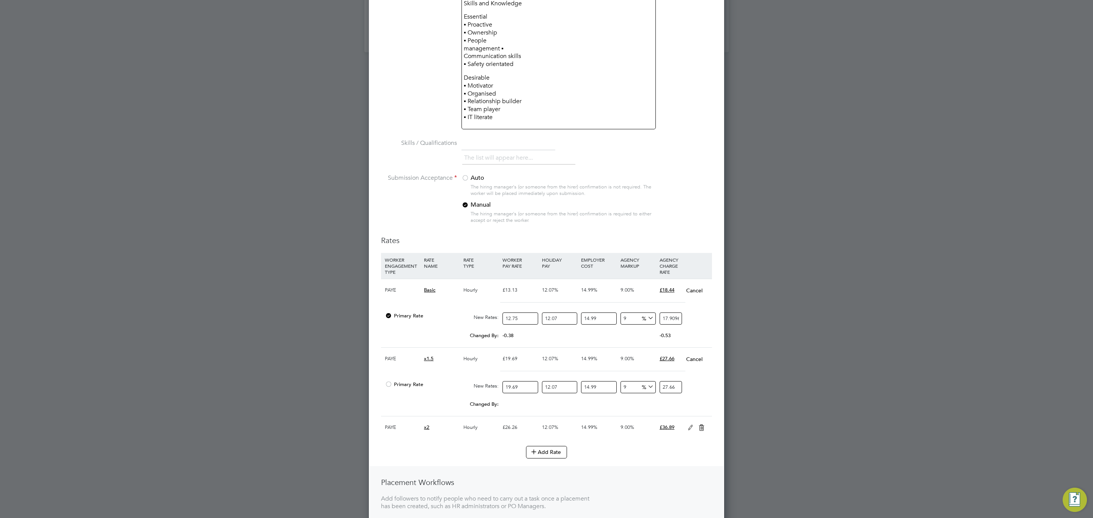
scroll to position [1037, 355]
click at [693, 319] on icon at bounding box center [690, 428] width 9 height 6
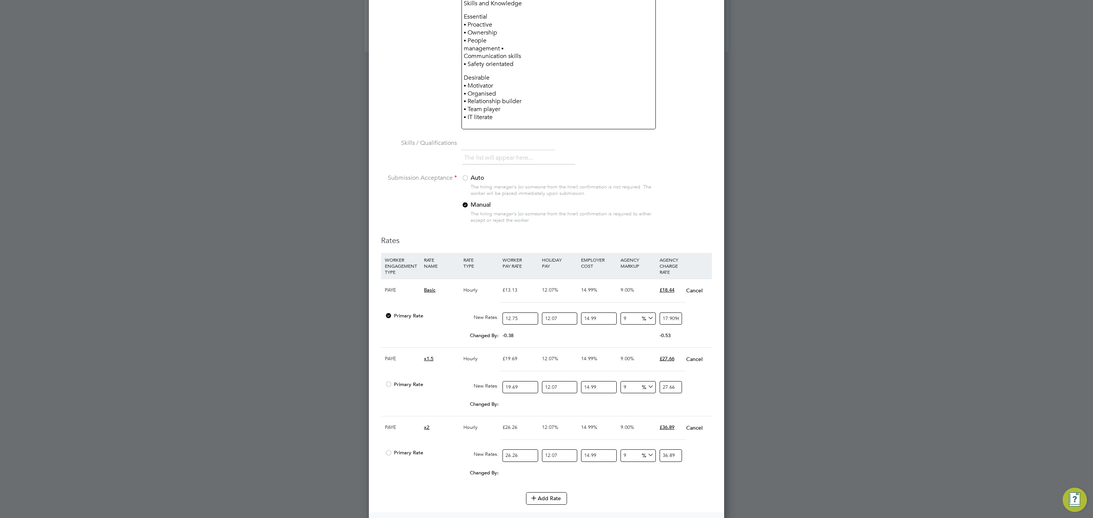
drag, startPoint x: 523, startPoint y: 457, endPoint x: 494, endPoint y: 456, distance: 29.2
click at [494, 319] on div "Primary Rate New Rates: 26.26 12.07 n/a 14.99 n/a 9 0 % 36.89" at bounding box center [546, 456] width 331 height 20
type input "2"
type input "2.8093505874"
type input "25"
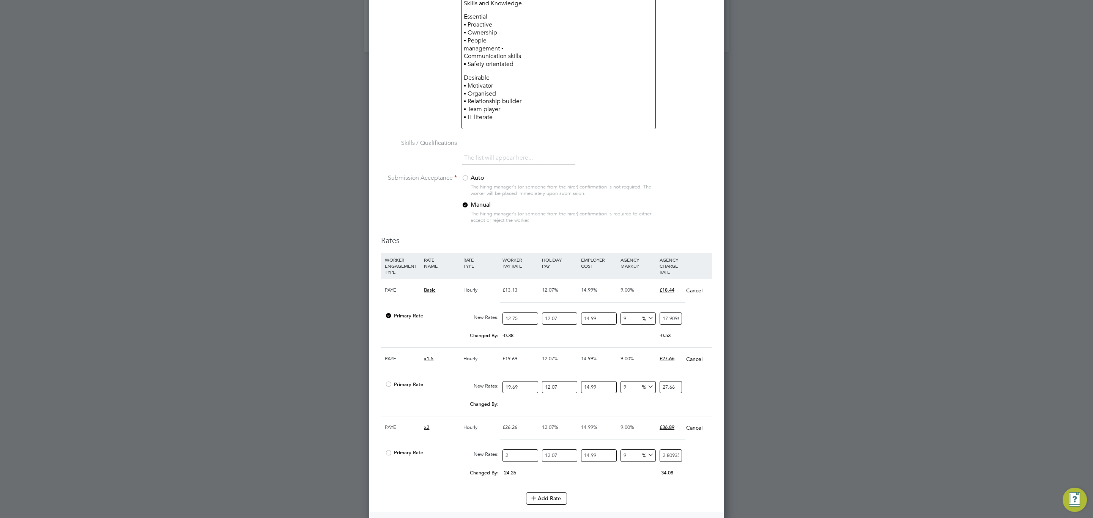
type input "35.1168823425"
type input "25.5"
type input "35.81921998935"
type input "25.50"
drag, startPoint x: 514, startPoint y: 389, endPoint x: 522, endPoint y: 387, distance: 8.3
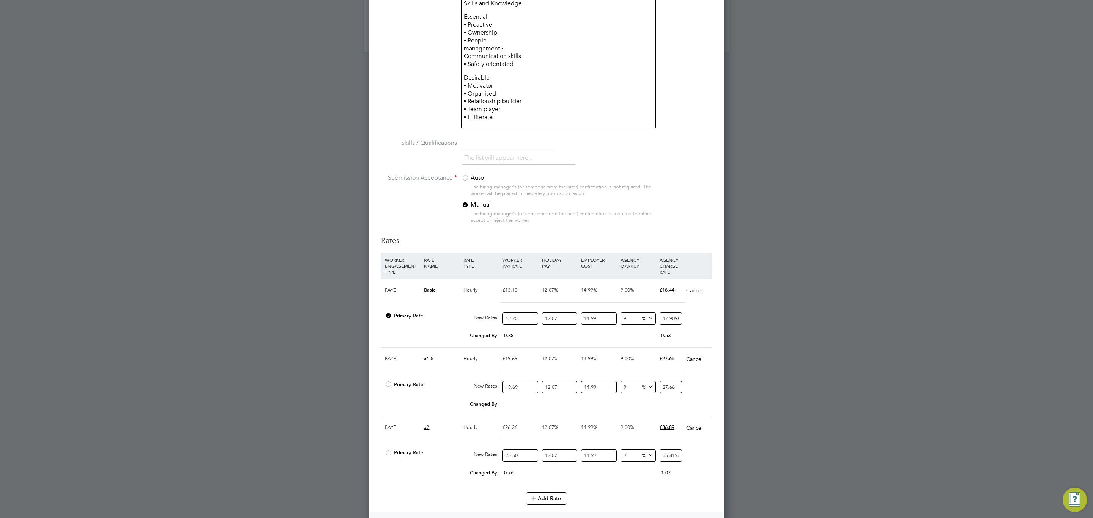
click at [522, 319] on input "19.69" at bounding box center [519, 387] width 35 height 13
type input "19.1"
type input "26.82929810967"
type input "19.12"
type input "26.857391615544"
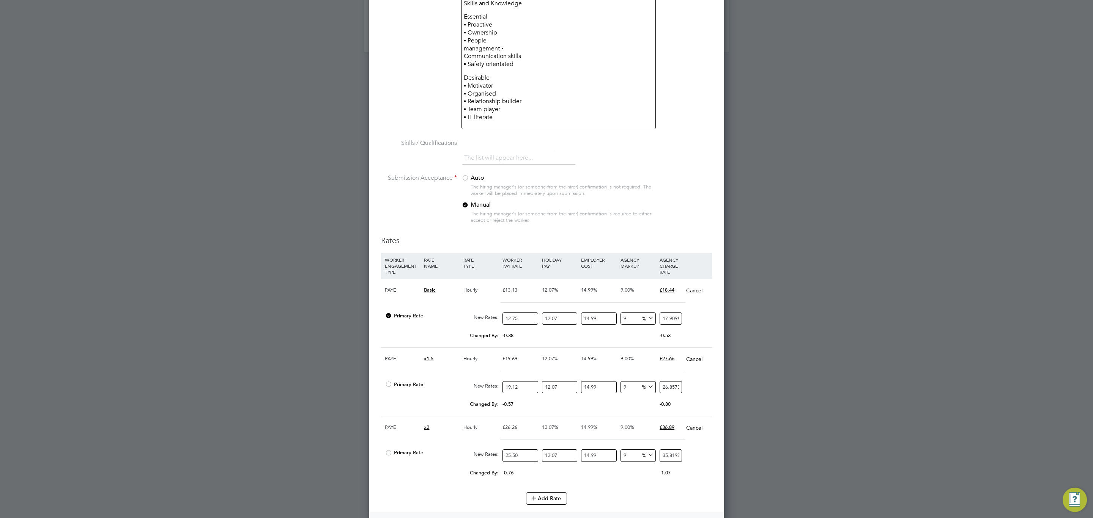
type input "19.125"
type input "26.8644149920125"
type input "19.125"
click at [691, 319] on div "-0.80" at bounding box center [677, 404] width 39 height 14
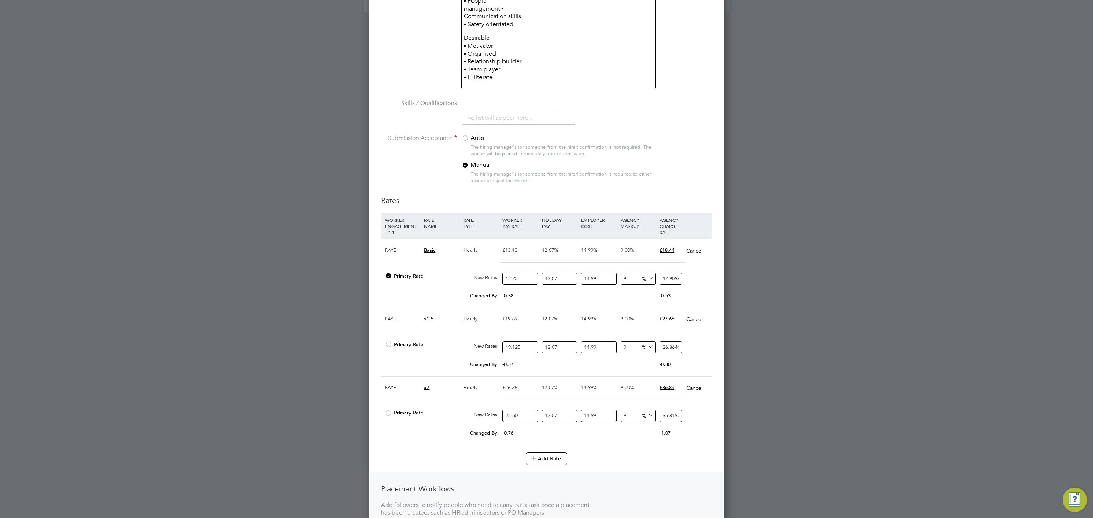
scroll to position [1168, 0]
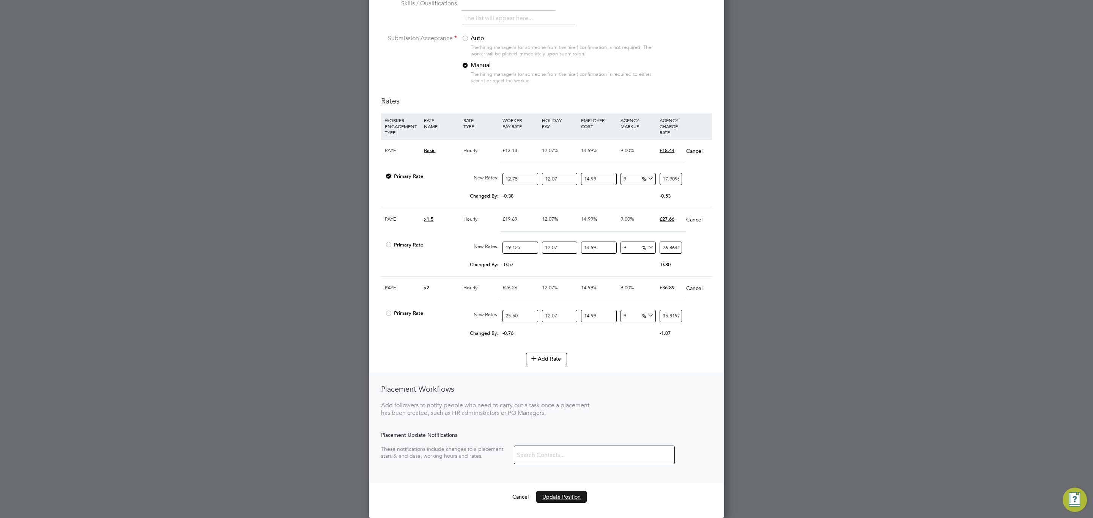
click at [555, 319] on button "Update Position" at bounding box center [561, 497] width 50 height 12
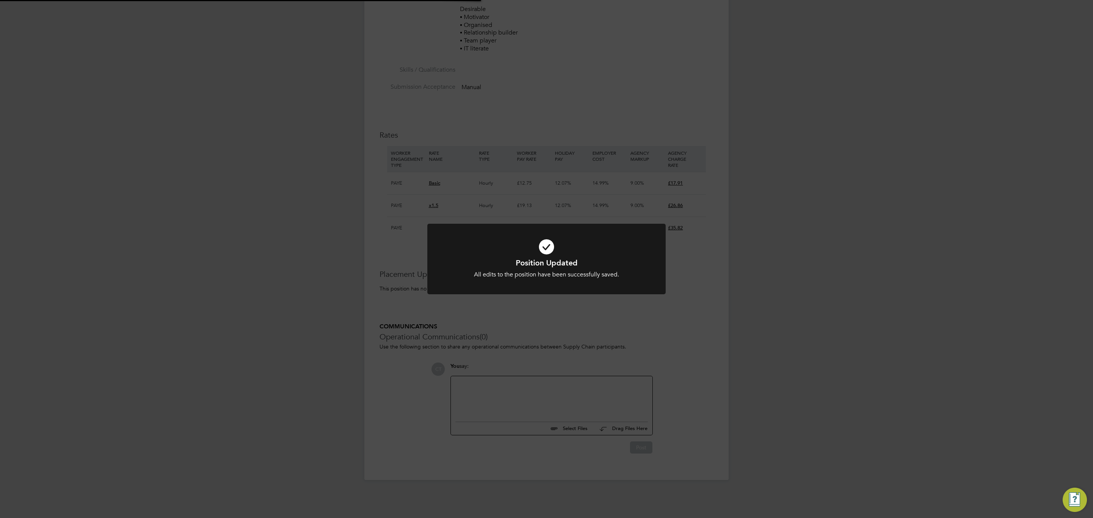
scroll to position [23, 50]
click at [479, 256] on icon at bounding box center [546, 247] width 197 height 30
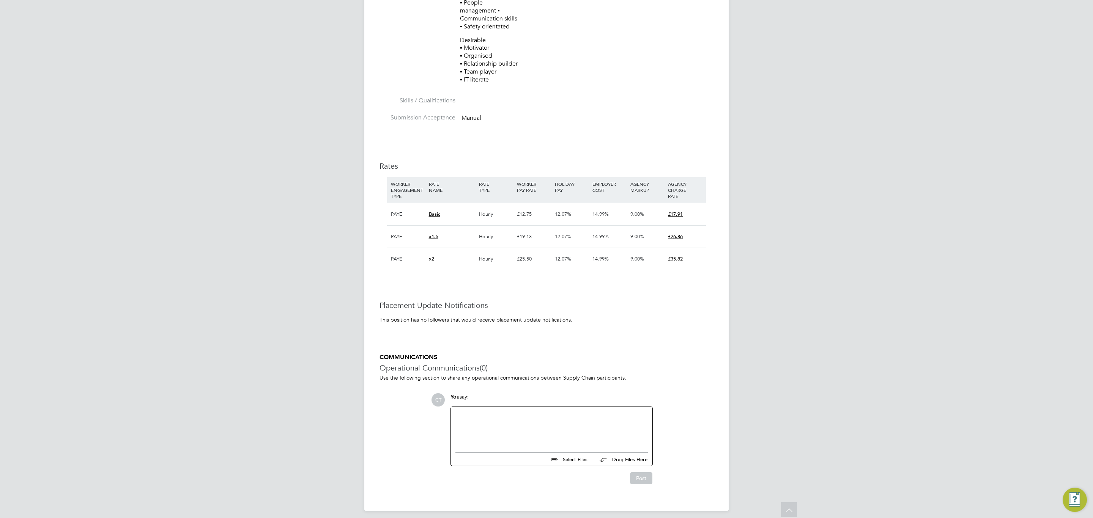
scroll to position [556, 0]
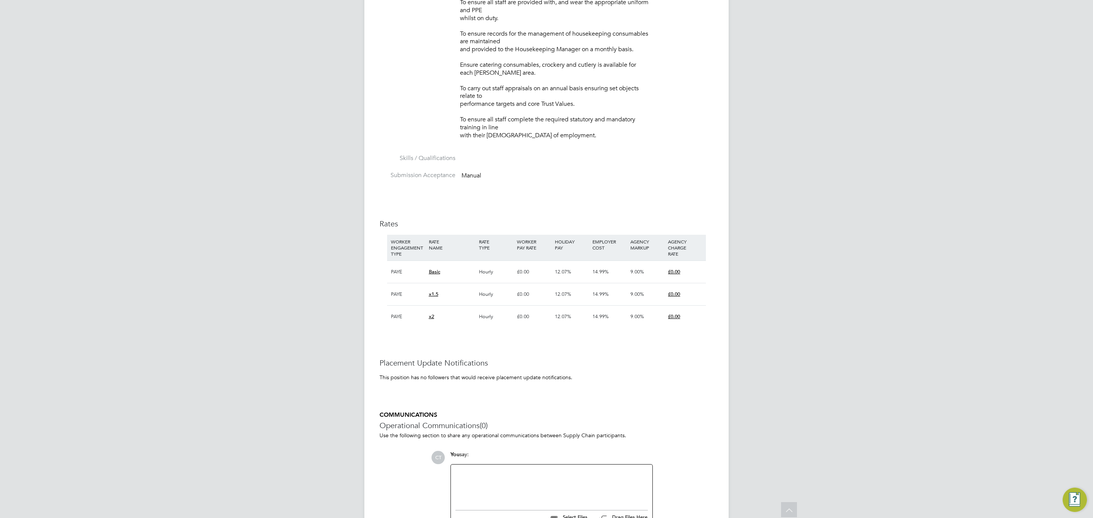
scroll to position [987, 0]
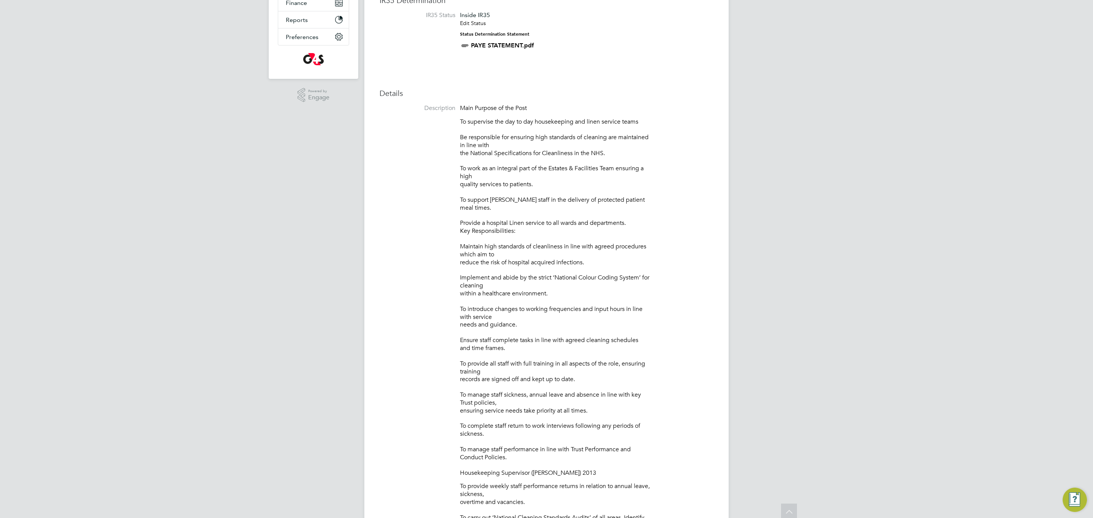
scroll to position [0, 0]
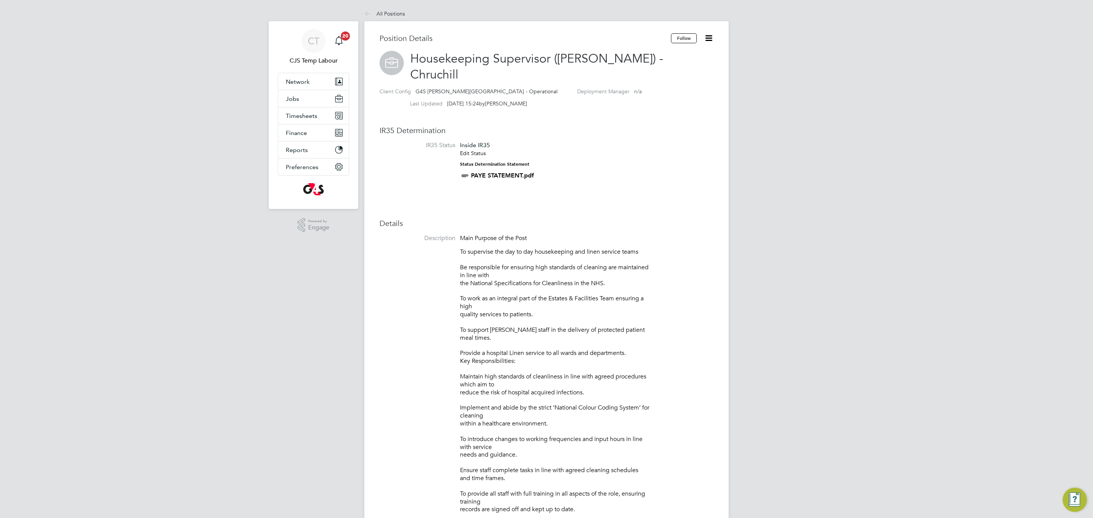
click at [707, 39] on icon at bounding box center [708, 37] width 9 height 9
click at [684, 68] on li "Copy Position" at bounding box center [684, 66] width 56 height 11
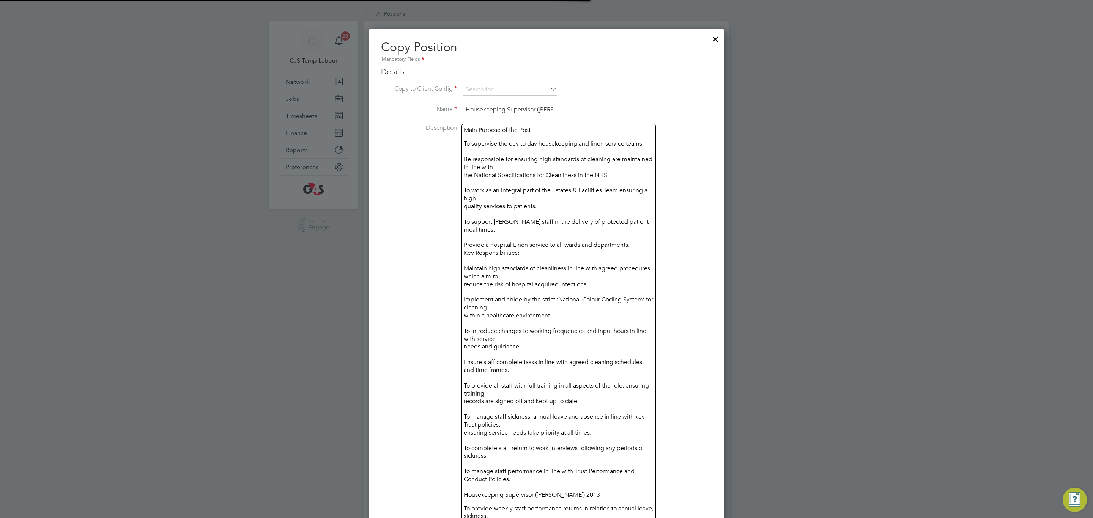
scroll to position [1512, 355]
click at [488, 87] on input at bounding box center [510, 89] width 94 height 11
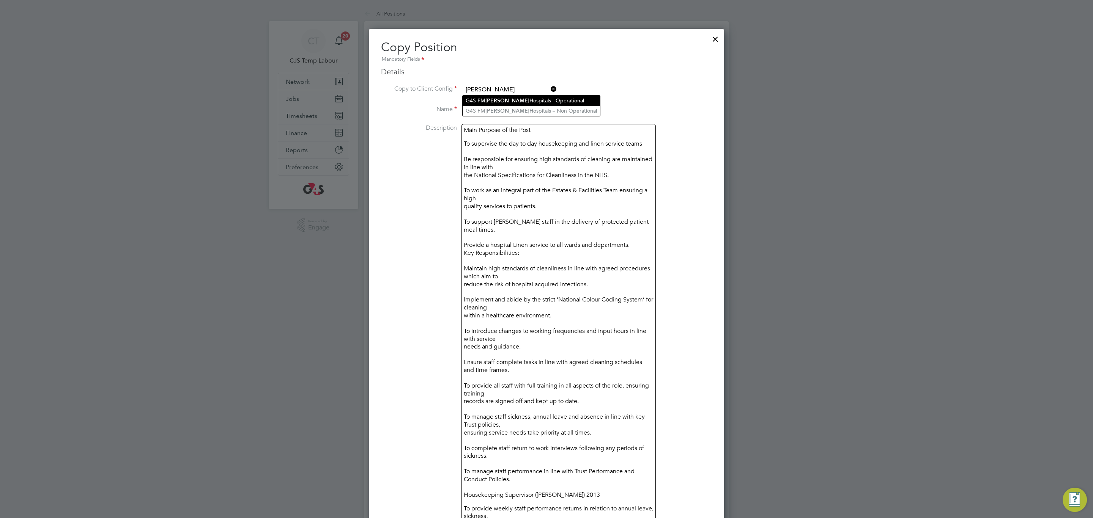
click at [500, 102] on b "[PERSON_NAME]" at bounding box center [507, 101] width 44 height 6
type input "G4S [PERSON_NAME][GEOGRAPHIC_DATA] - Operational"
drag, startPoint x: 537, startPoint y: 109, endPoint x: 570, endPoint y: 113, distance: 33.6
click at [570, 113] on li "Name Housekeeping Supervisor (Horton) - Chruchill - Copy" at bounding box center [546, 113] width 331 height 21
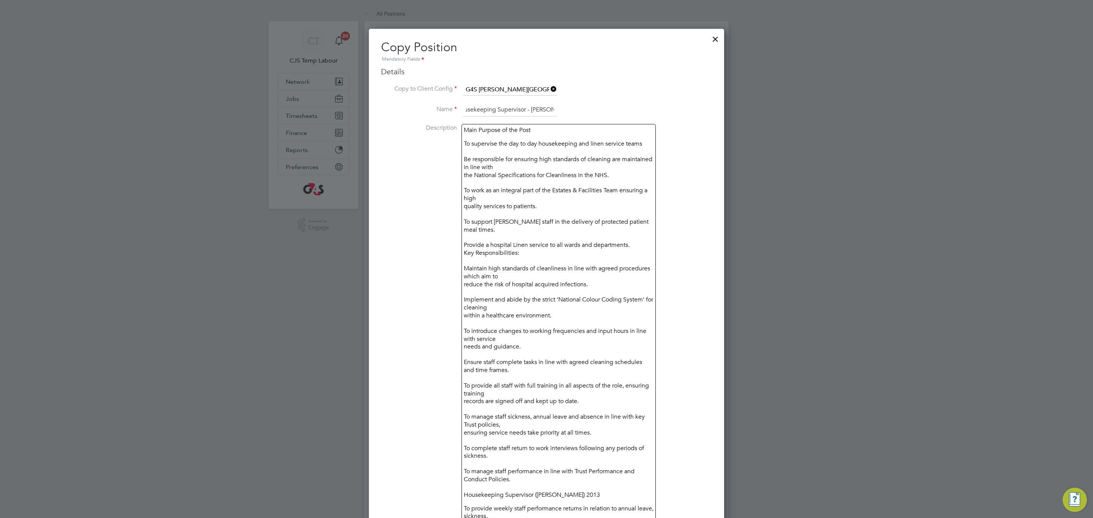
type input "Housekeeping Supervisor - Churchill"
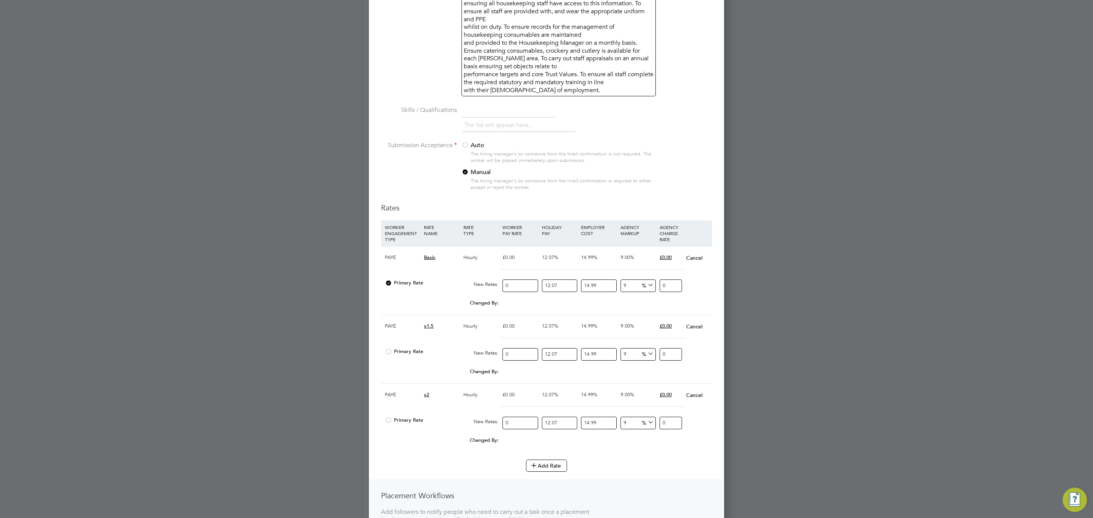
drag, startPoint x: 517, startPoint y: 296, endPoint x: 500, endPoint y: 299, distance: 17.4
click at [500, 296] on div "Primary Rate New Rates: 0 12.07 n/a 14.99 n/a 9 0 % 0" at bounding box center [546, 286] width 331 height 20
type input "1"
type input "1.4046752937"
type input "12"
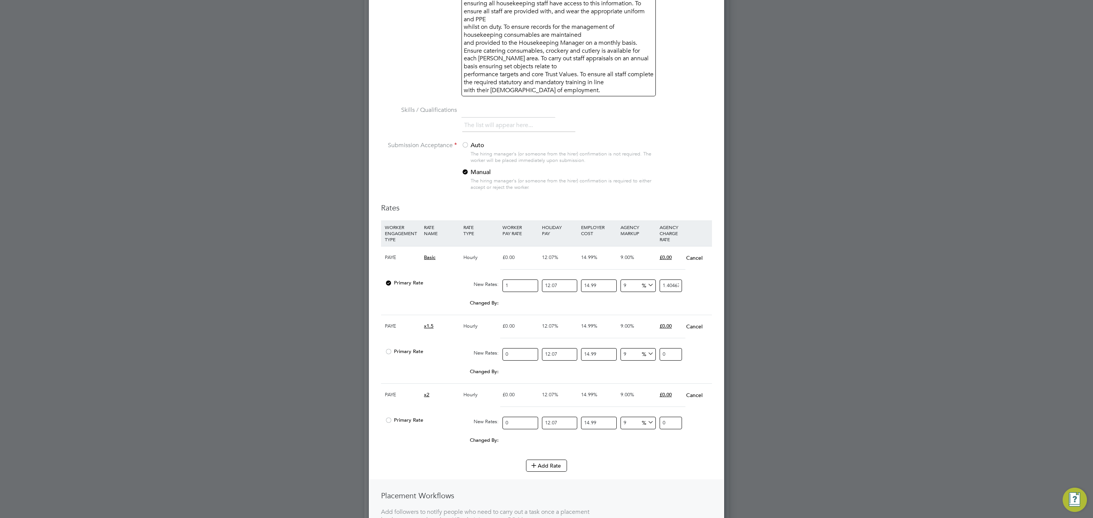
type input "16.8561035244"
type input "12.7"
type input "17.83937622999"
type input "12.75"
type input "17.909609994675"
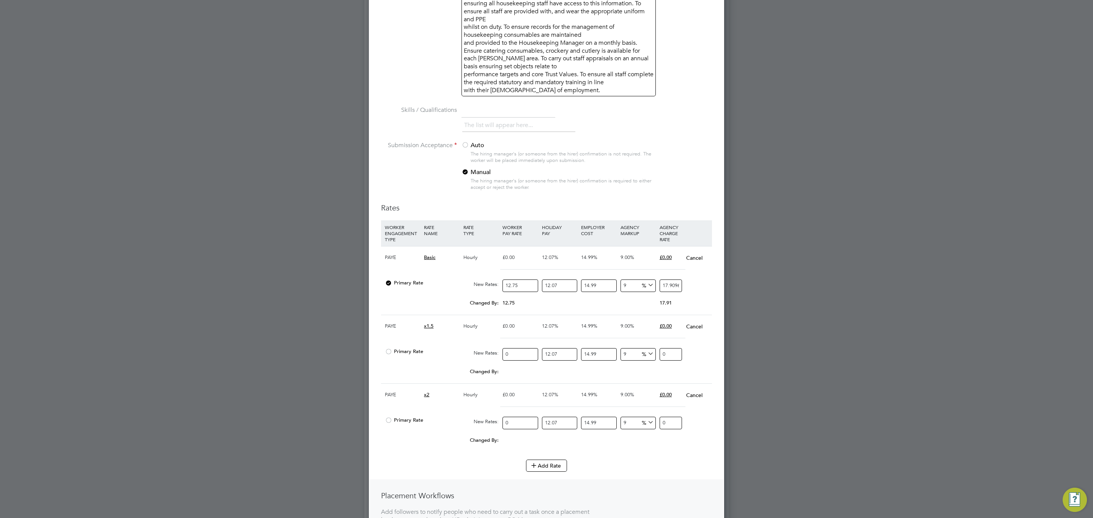
type input "12.75"
drag, startPoint x: 514, startPoint y: 365, endPoint x: 498, endPoint y: 364, distance: 16.3
click at [498, 319] on div "Primary Rate New Rates: 0 12.07 n/a 14.99 n/a 9 0 % 0" at bounding box center [546, 355] width 331 height 20
type input "1"
type input "1.4046752937"
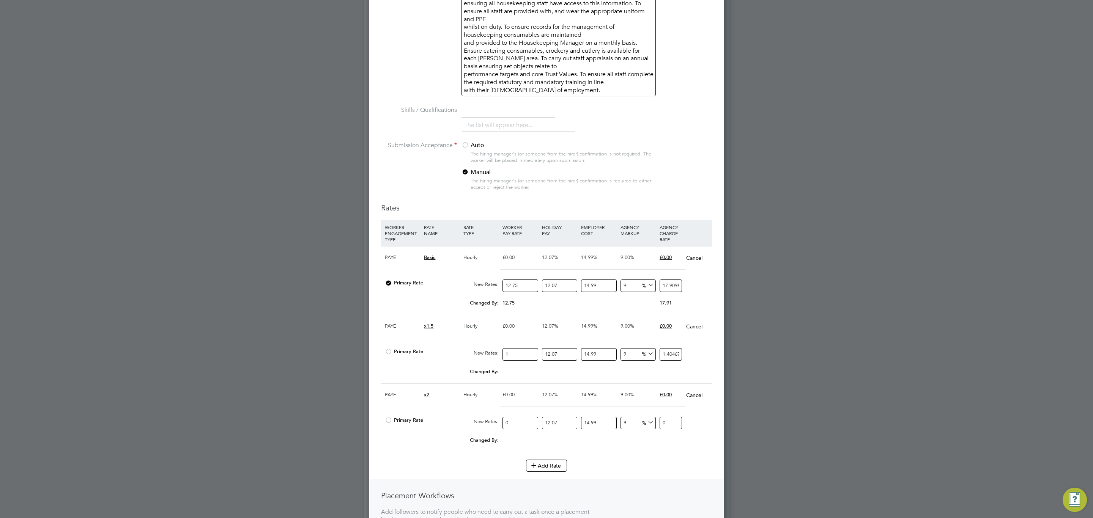
type input "19"
type input "26.6888305803"
type input "1"
type input "1.4046752937"
type input "19"
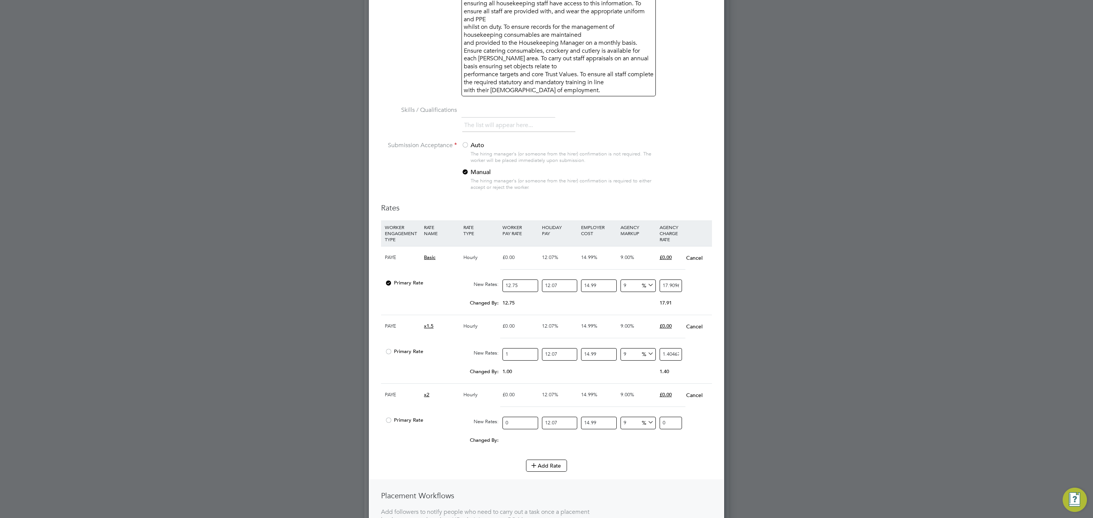
type input "26.6888305803"
type input "19.1"
type input "26.82929810967"
type input "19.13"
type input "26.871438368481"
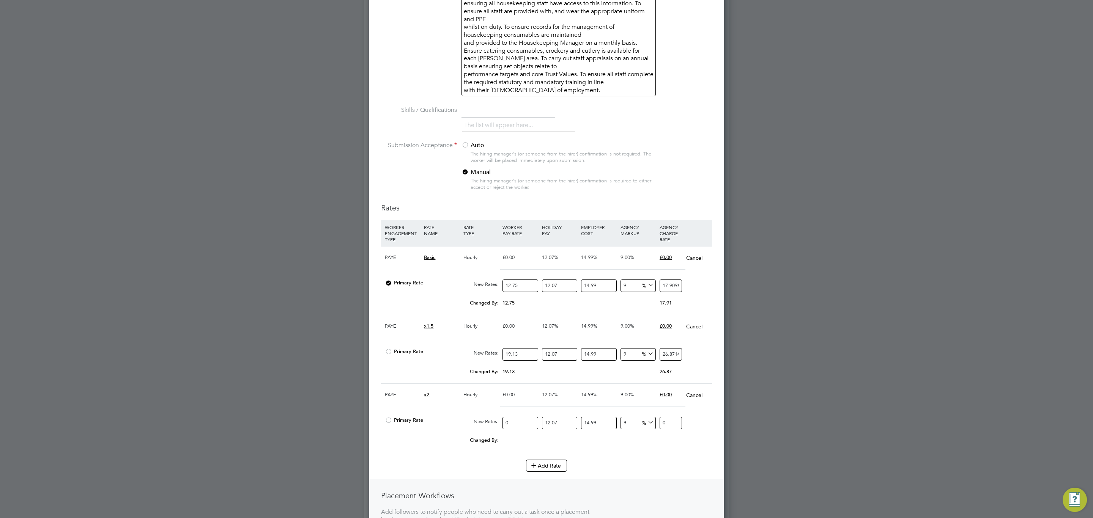
type input "19.13"
drag, startPoint x: 520, startPoint y: 436, endPoint x: 503, endPoint y: 437, distance: 16.7
click at [503, 319] on input "0" at bounding box center [519, 423] width 35 height 13
type input "2"
type input "2.8093505874"
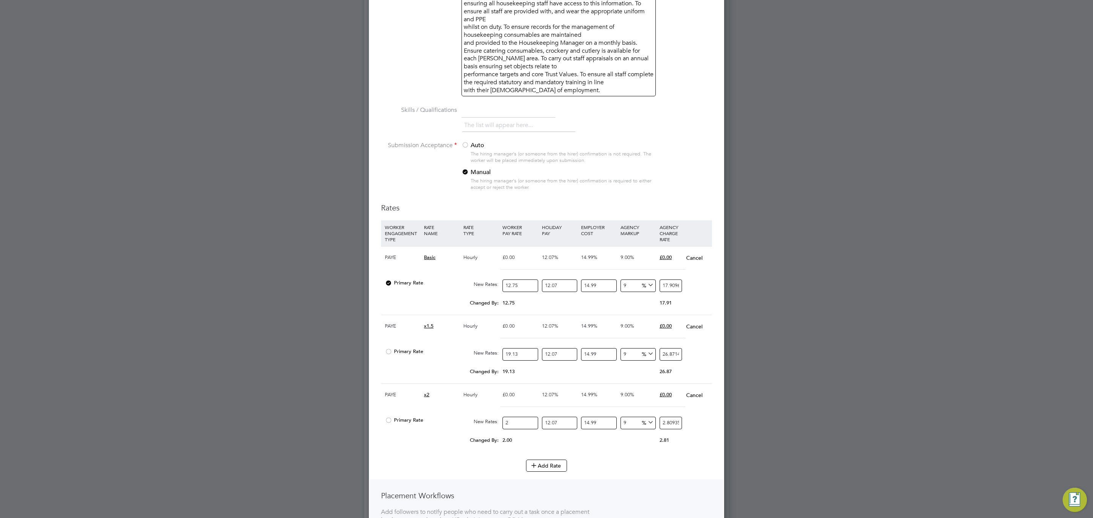
type input "25"
type input "35.1168823425"
type input "25.5"
type input "35.81921998935"
type input "25.50"
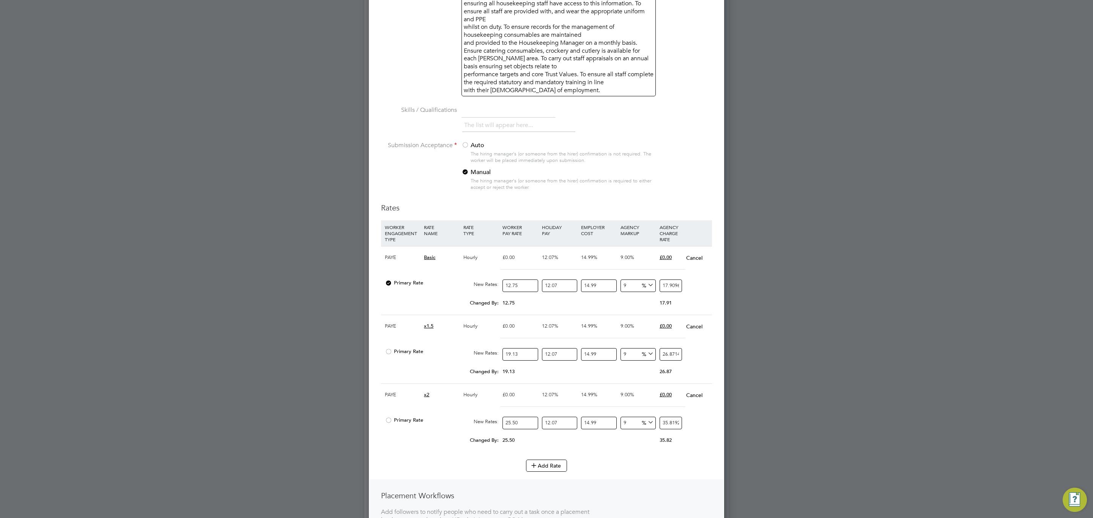
click at [601, 319] on div "Add Rate" at bounding box center [546, 466] width 331 height 12
click at [537, 319] on icon at bounding box center [534, 466] width 6 height 6
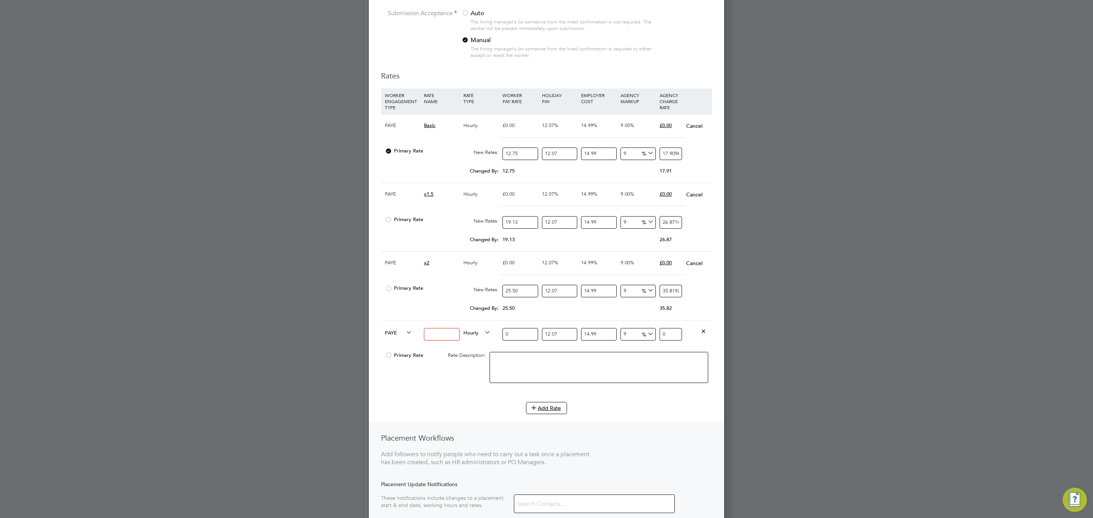
scroll to position [754, 0]
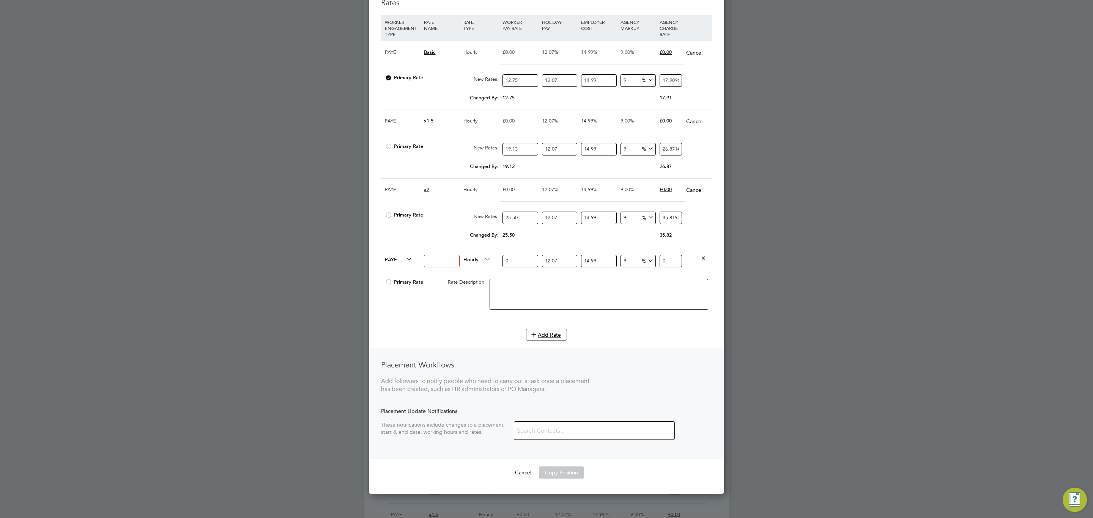
click at [441, 267] on input at bounding box center [441, 261] width 35 height 13
type input "[DATE] Rate"
drag, startPoint x: 516, startPoint y: 271, endPoint x: 494, endPoint y: 275, distance: 22.4
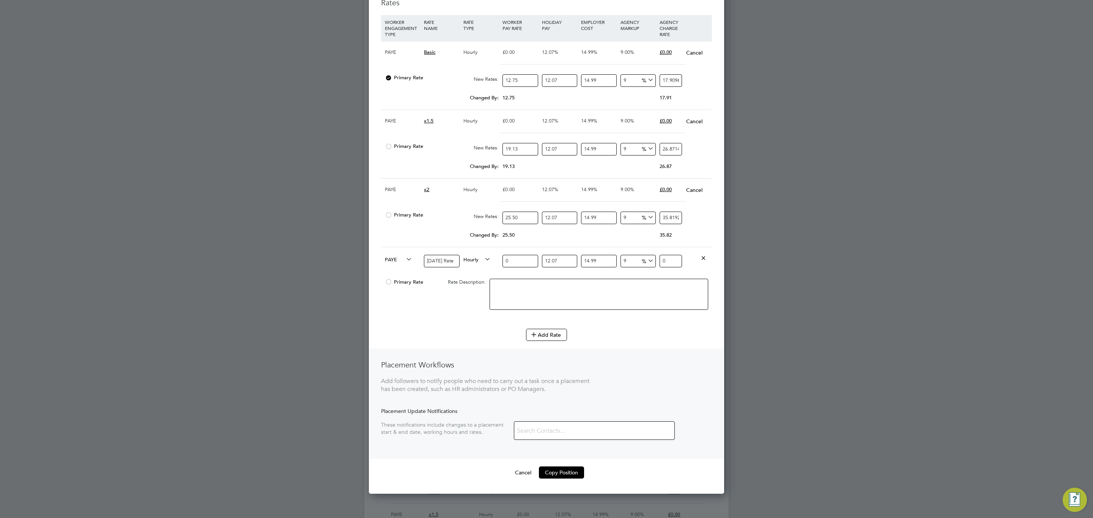
click at [494, 275] on div "PAYE Saturday Rate Hourly 0 12.07 n/a 14.99 n/a 9 0 % 0" at bounding box center [546, 261] width 331 height 28
click at [543, 319] on button "Add Rate" at bounding box center [546, 335] width 41 height 12
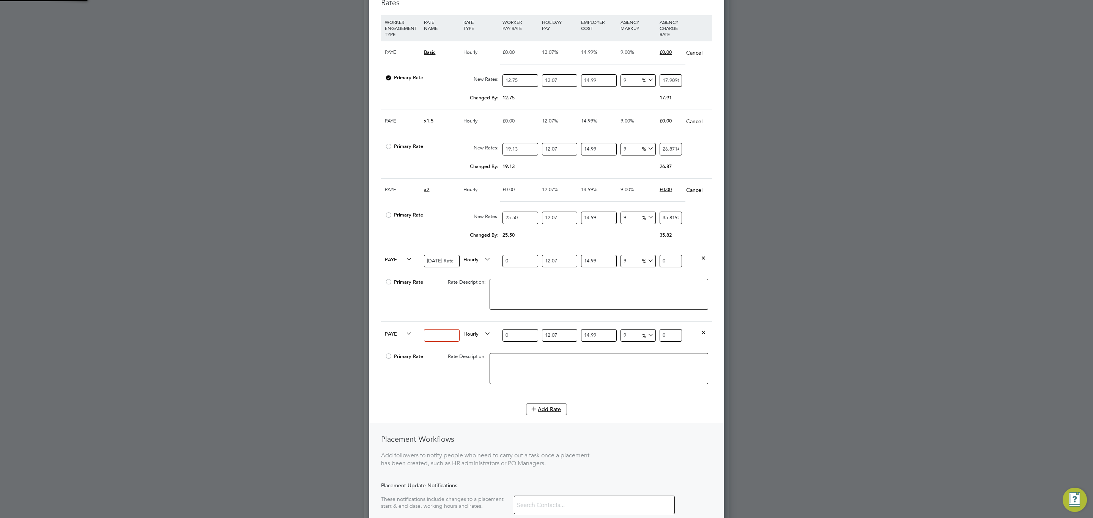
scroll to position [1308, 355]
click at [435, 319] on input at bounding box center [441, 335] width 35 height 13
type input "[DATE] & BH Rate"
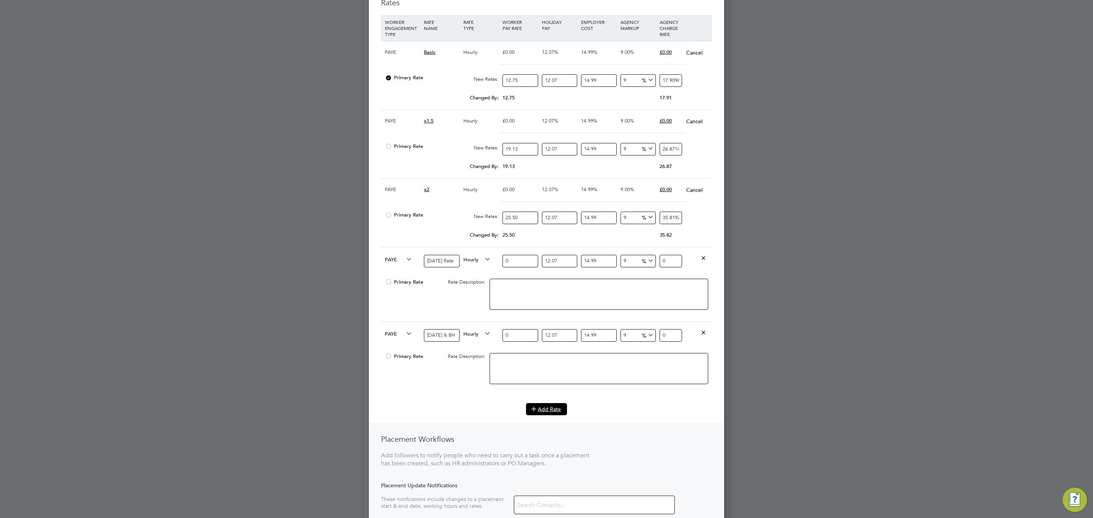
click at [542, 319] on button "Add Rate" at bounding box center [546, 409] width 41 height 12
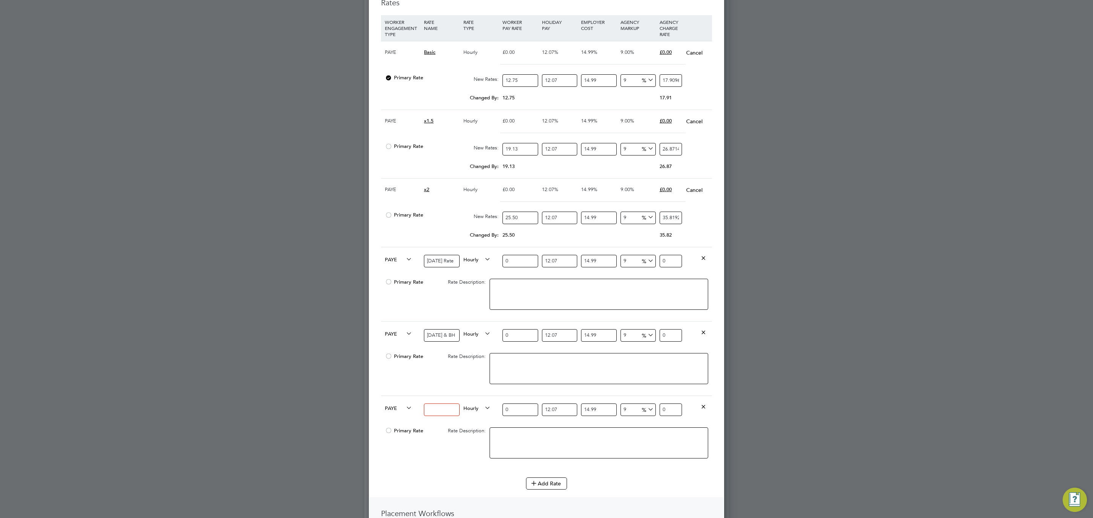
click at [451, 319] on input at bounding box center [441, 410] width 35 height 13
type input "Night Rate (8pm - 6am)"
drag, startPoint x: 520, startPoint y: 269, endPoint x: 498, endPoint y: 269, distance: 21.6
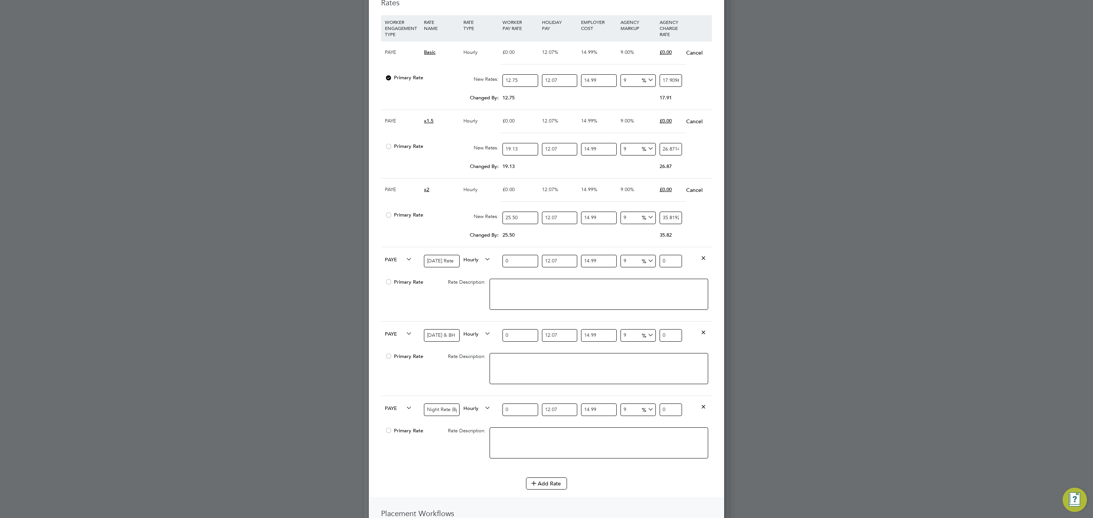
click at [498, 269] on div "PAYE Saturday Rate Hourly 0 12.07 n/a 14.99 n/a 9 0 % 0" at bounding box center [546, 261] width 331 height 28
type input "1"
type input "1.4046752937"
type input "17"
type input "23.8794799929"
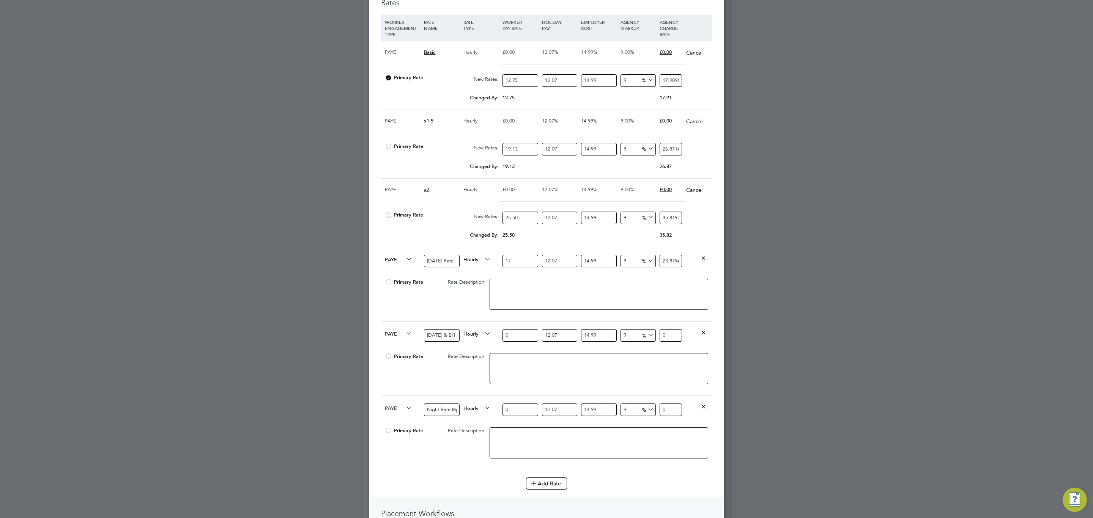
type input "17.2"
type input "24.16041505164"
type input "17.21"
type input "24.174461804577"
type input "17.21"
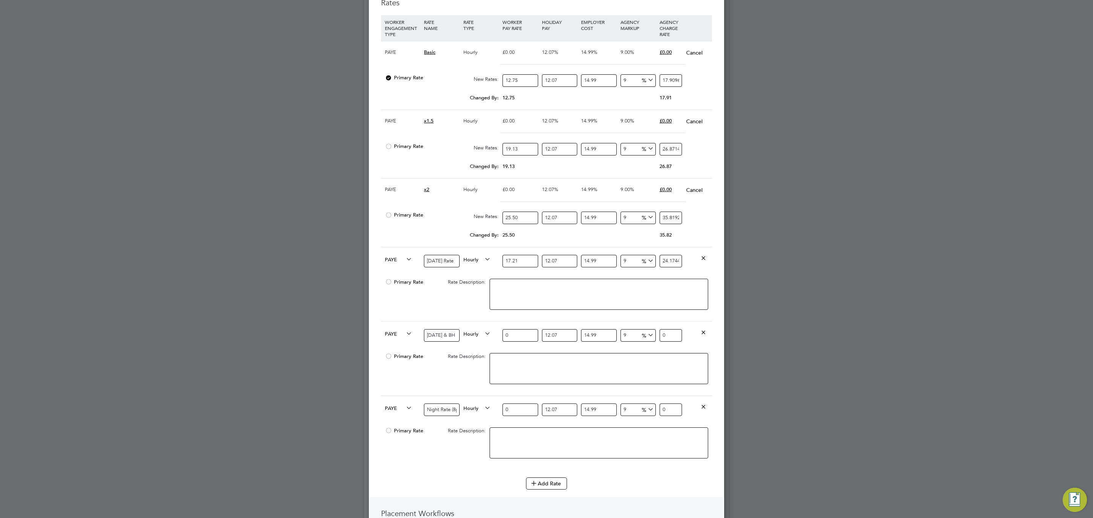
drag, startPoint x: 514, startPoint y: 423, endPoint x: 499, endPoint y: 426, distance: 15.0
click at [499, 319] on div "PAYE Night Rate (8pm - 6am) Hourly 0 12.07 n/a 14.99 n/a 9 0 % 0" at bounding box center [546, 410] width 331 height 28
type input "1"
type input "1.4046752937"
type input "17"
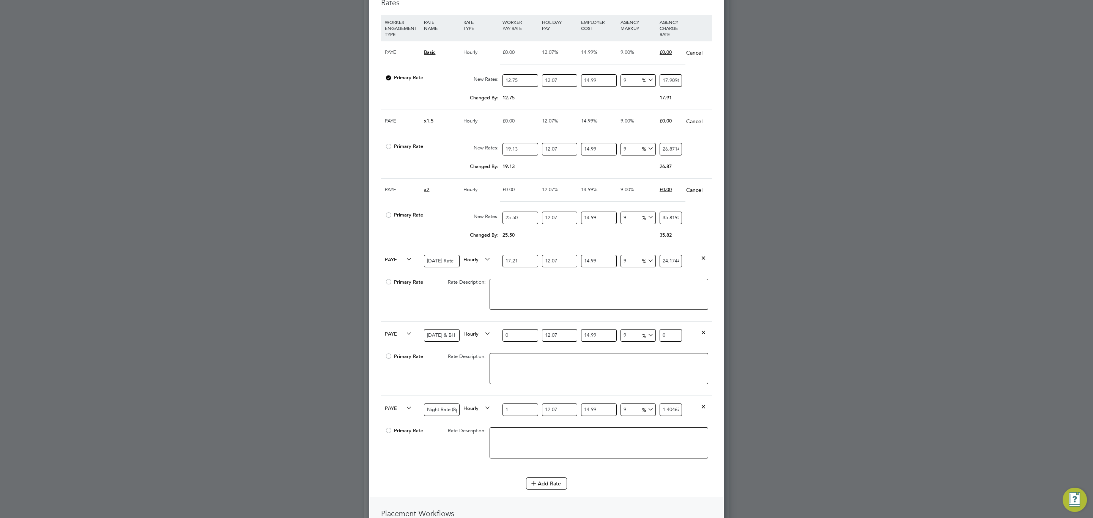
type input "23.8794799929"
type input "1"
type input "1.4046752937"
type input "1.2"
type input "1.68561035244"
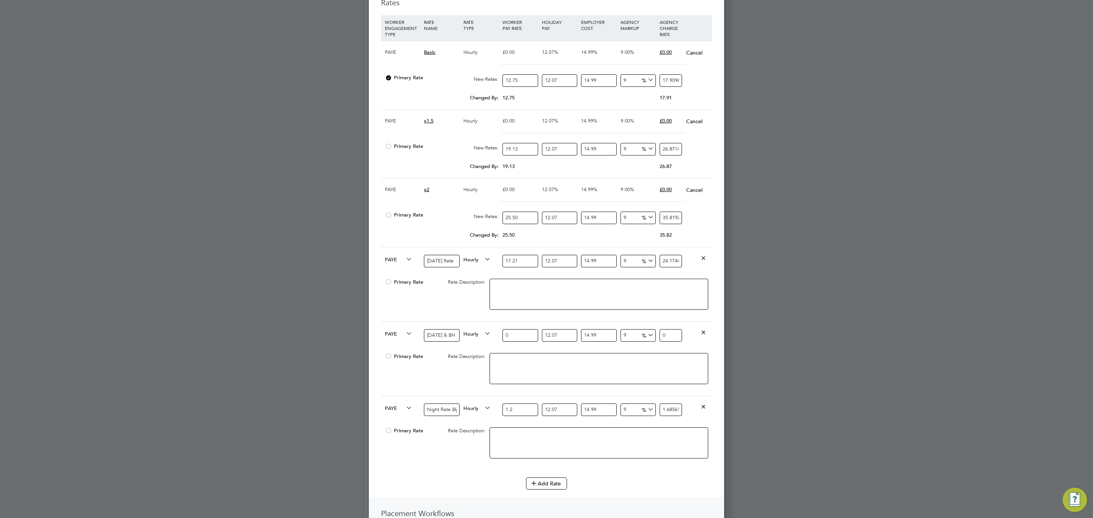
type input "1.21"
type input "1.699657105377"
click at [508, 319] on input "1.21" at bounding box center [519, 410] width 35 height 13
type input "17.21"
type input "24.174461804577"
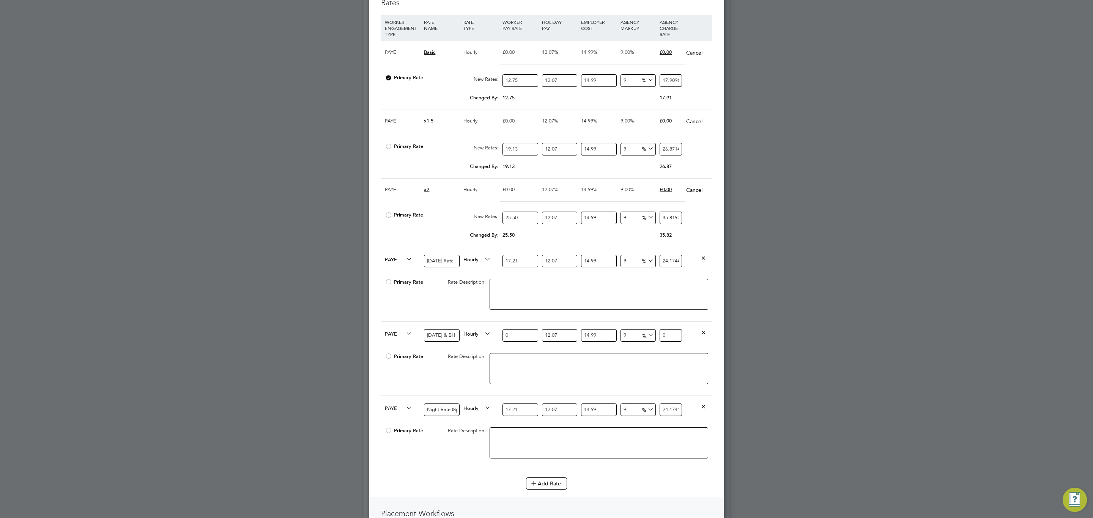
type input "17.21"
drag, startPoint x: 519, startPoint y: 348, endPoint x: 502, endPoint y: 348, distance: 17.1
click at [502, 319] on input "0" at bounding box center [519, 335] width 35 height 13
type input "2"
type input "2.8093505874"
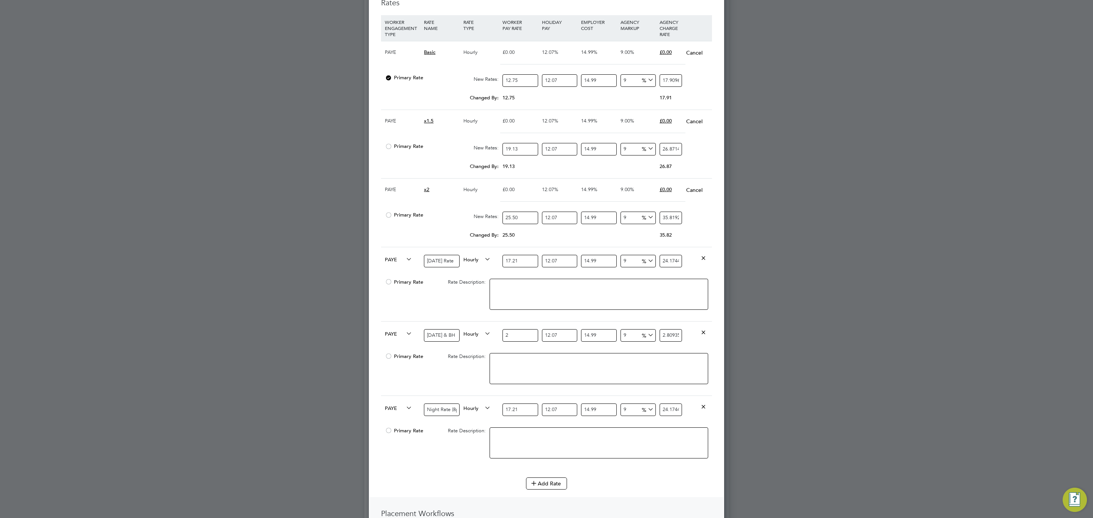
type input "21"
type input "29.4981811677"
type input "21.5"
type input "30.20051881455"
type input "21.55"
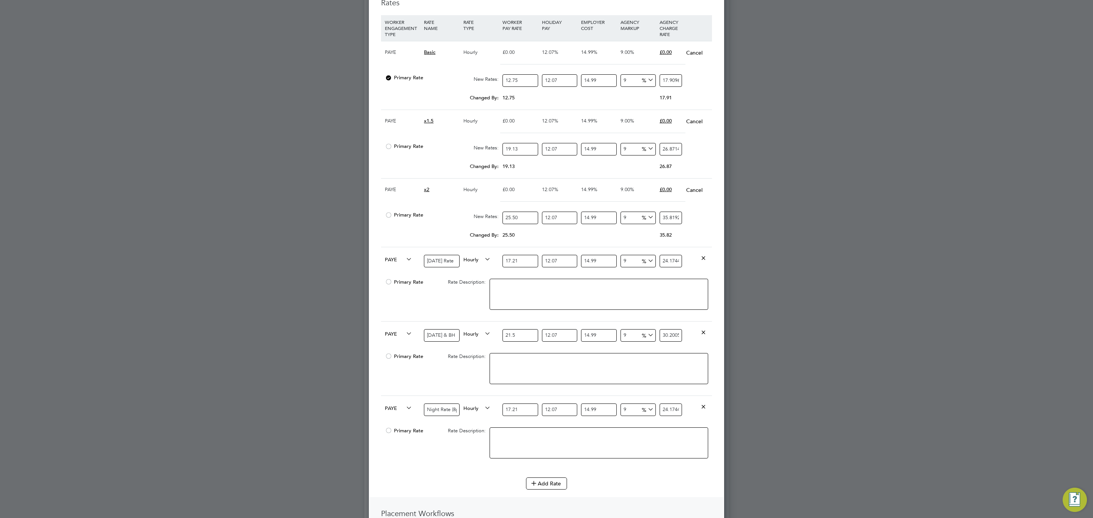
type input "30.270752579235"
type input "21.55"
click at [436, 319] on div "Add Rate" at bounding box center [546, 484] width 331 height 12
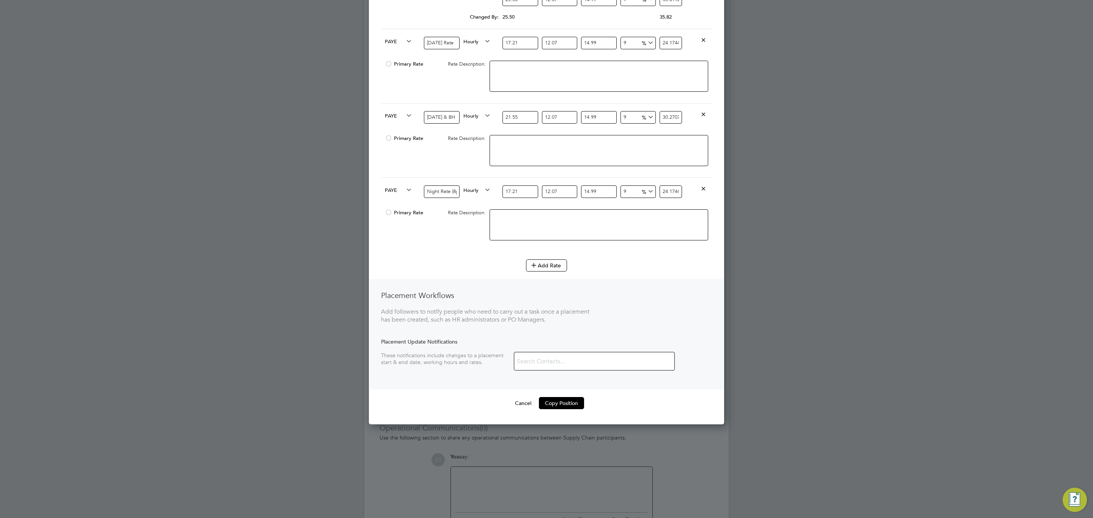
scroll to position [980, 0]
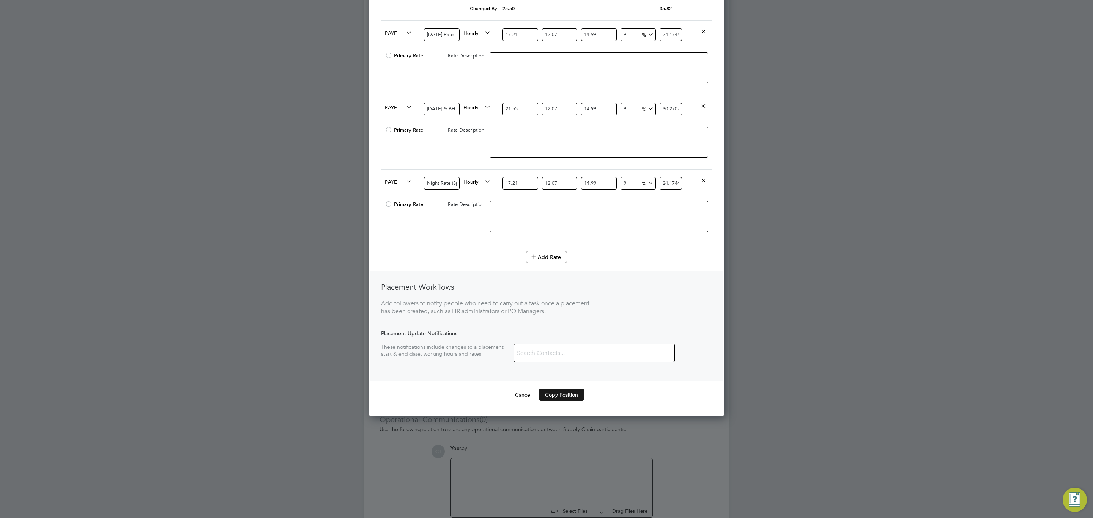
click at [572, 319] on button "Copy Position" at bounding box center [561, 395] width 45 height 12
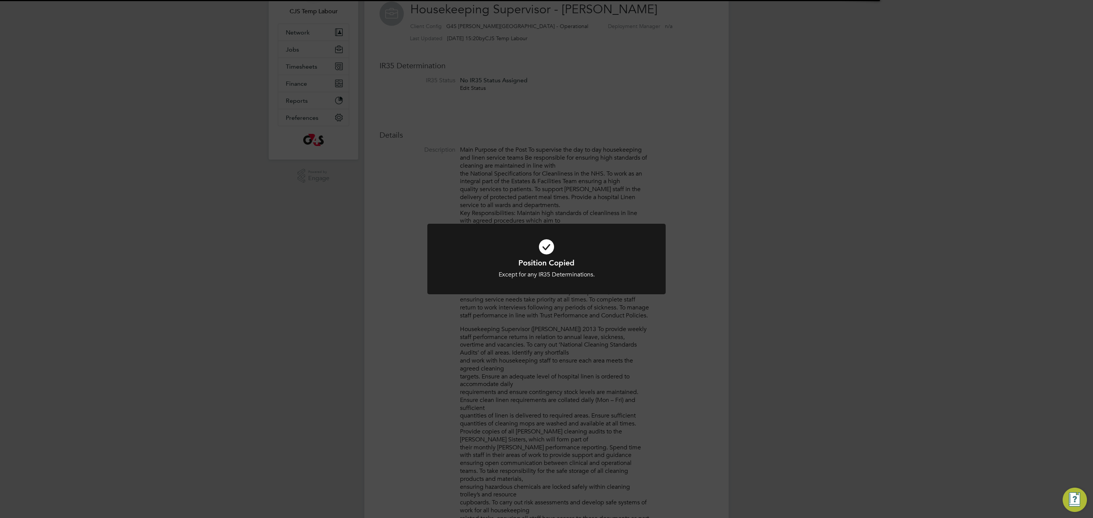
scroll to position [23, 50]
click at [456, 263] on h1 "Position Copied" at bounding box center [546, 263] width 197 height 10
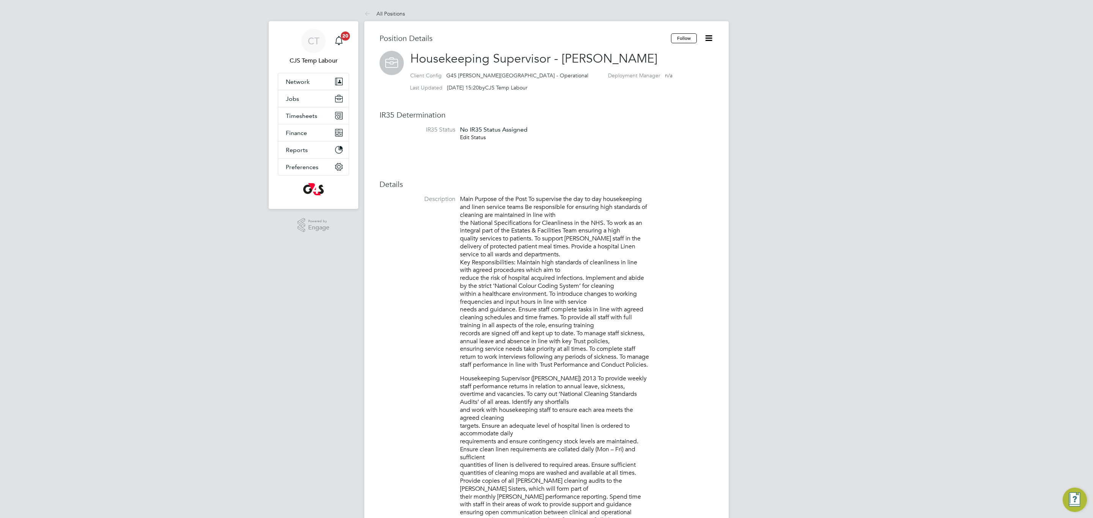
click at [475, 137] on link "Edit Status" at bounding box center [473, 137] width 26 height 7
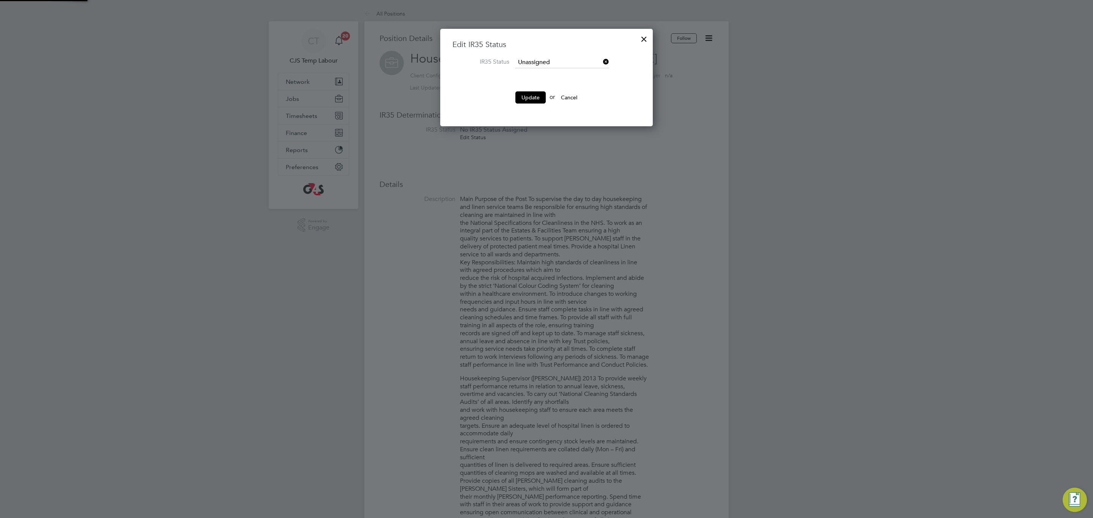
scroll to position [98, 213]
click at [541, 61] on input at bounding box center [562, 62] width 94 height 11
click at [540, 95] on li "Inside IR35" at bounding box center [562, 93] width 94 height 10
type input "Inside IR35"
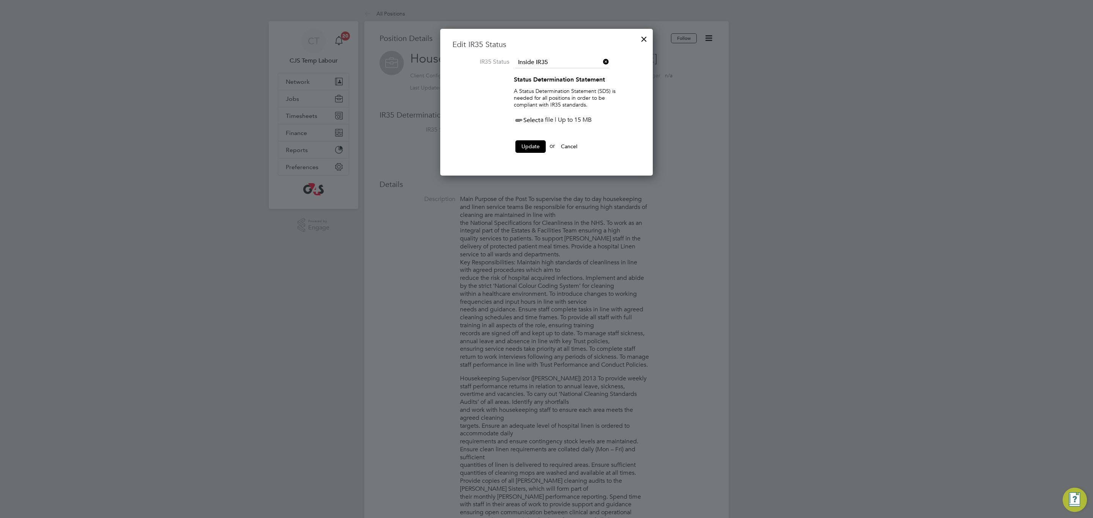
click at [535, 121] on span "Select" at bounding box center [527, 120] width 27 height 8
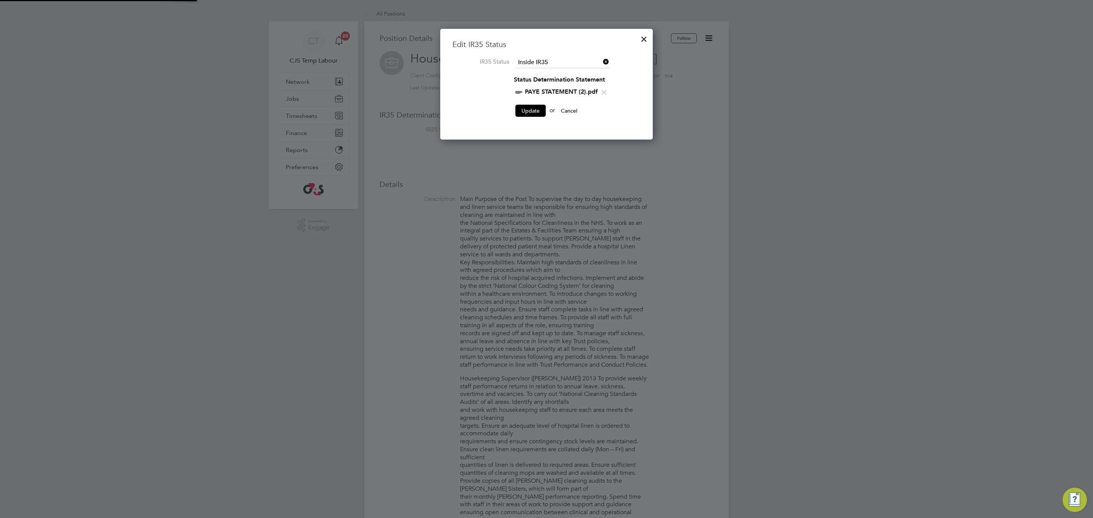
scroll to position [112, 213]
click at [532, 112] on button "Update" at bounding box center [530, 111] width 30 height 12
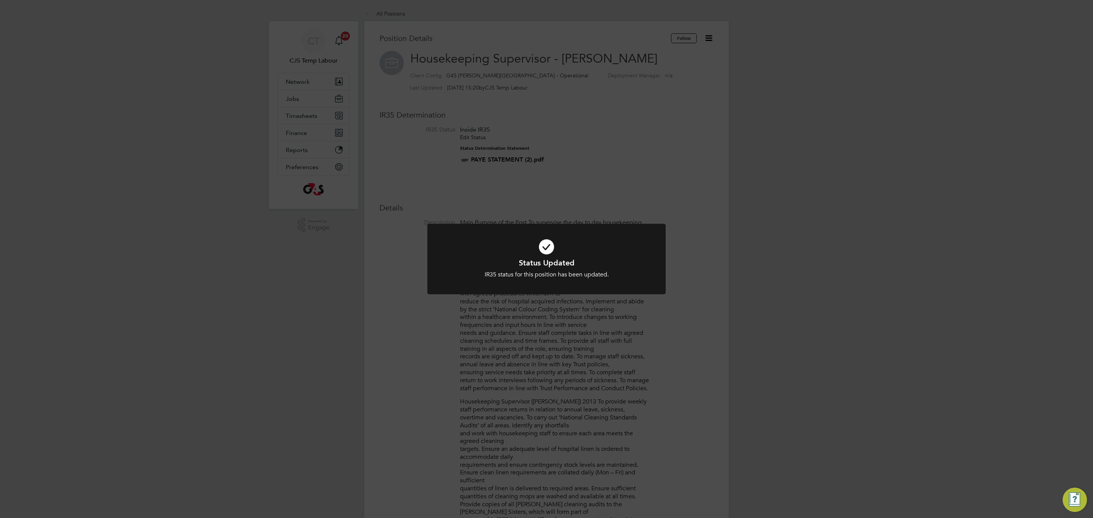
click at [461, 253] on icon at bounding box center [546, 247] width 197 height 30
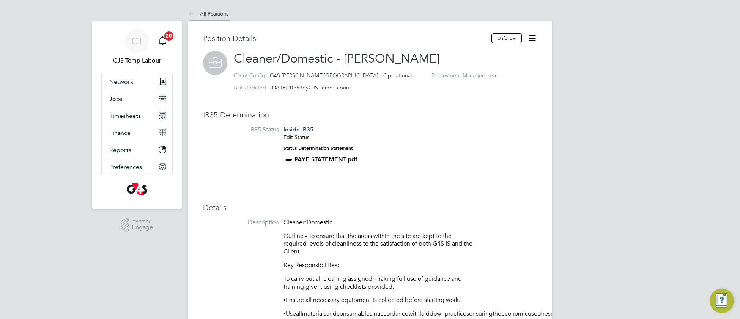
click at [223, 15] on link "All Positions" at bounding box center [208, 13] width 41 height 7
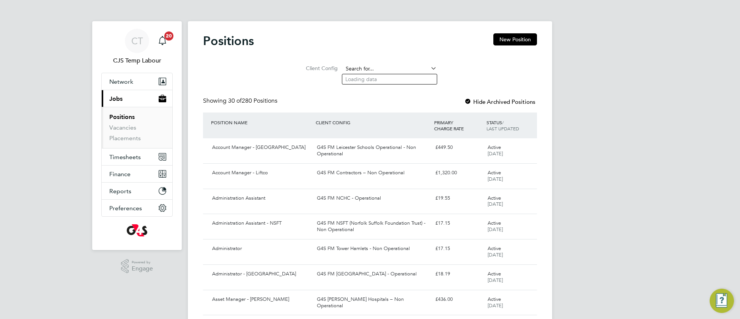
click at [362, 67] on input at bounding box center [390, 69] width 94 height 11
click at [371, 81] on b "[PERSON_NAME]" at bounding box center [387, 79] width 44 height 6
type input "G4S [PERSON_NAME][GEOGRAPHIC_DATA] - Operational"
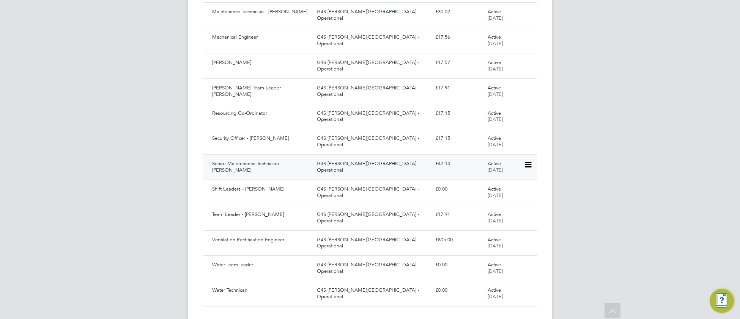
scroll to position [312, 0]
click at [363, 88] on div "G4S [PERSON_NAME][GEOGRAPHIC_DATA] - Operational" at bounding box center [373, 92] width 118 height 19
